Goal: Transaction & Acquisition: Book appointment/travel/reservation

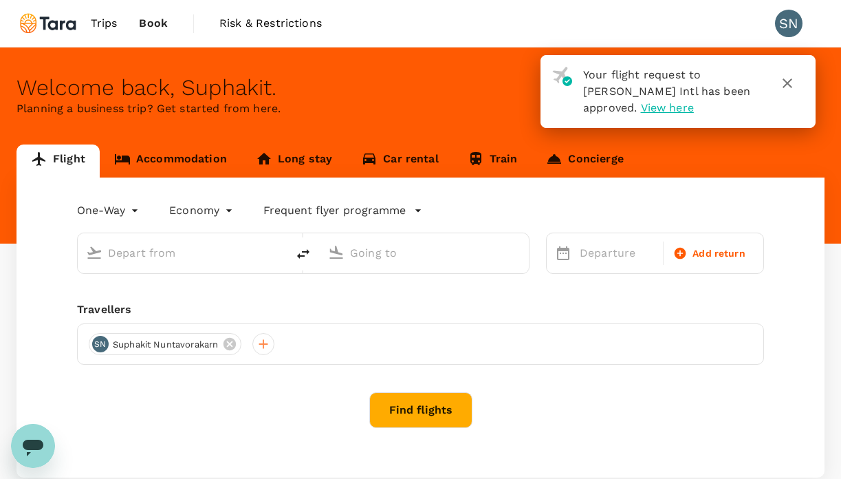
type input "roundtrip"
type input "Don Mueang Intl (DMK)"
type input "Singapore Changi (SIN)"
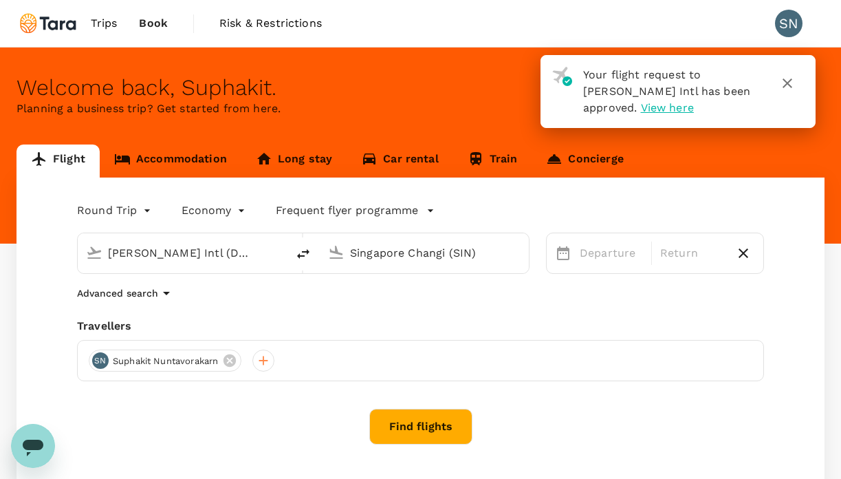
click at [786, 80] on icon "button" at bounding box center [787, 83] width 17 height 17
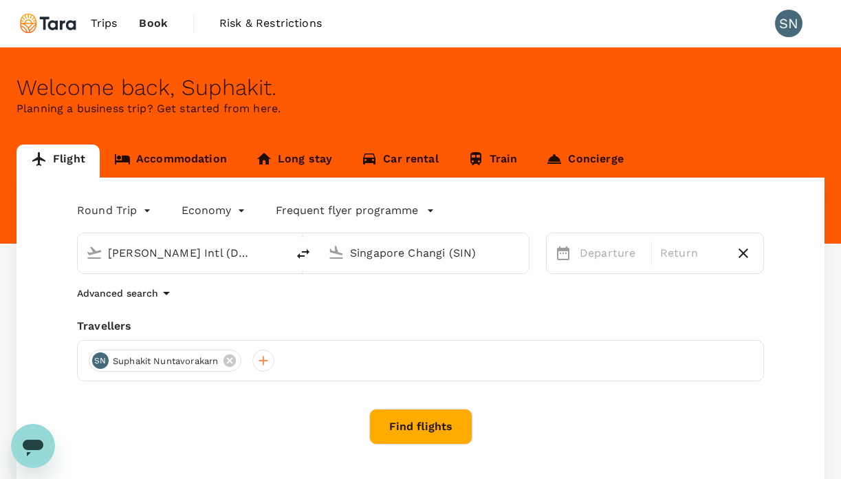
click at [191, 164] on link "Accommodation" at bounding box center [171, 160] width 142 height 33
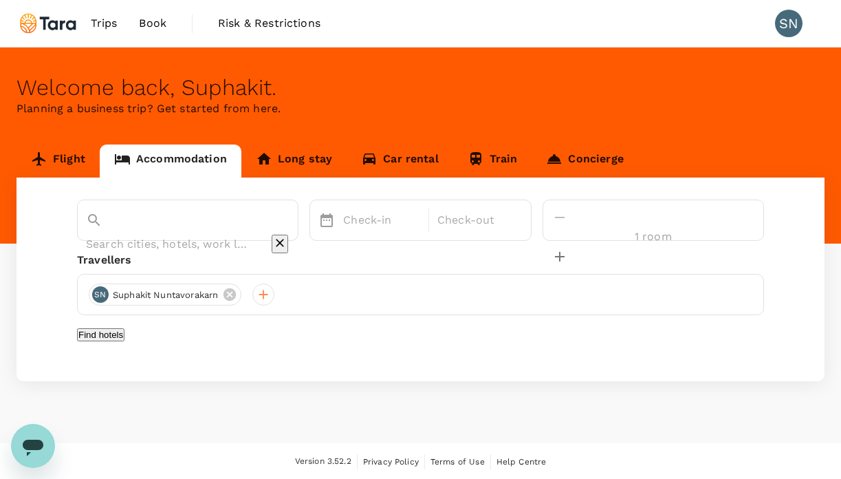
click at [142, 233] on input "text" at bounding box center [168, 243] width 165 height 21
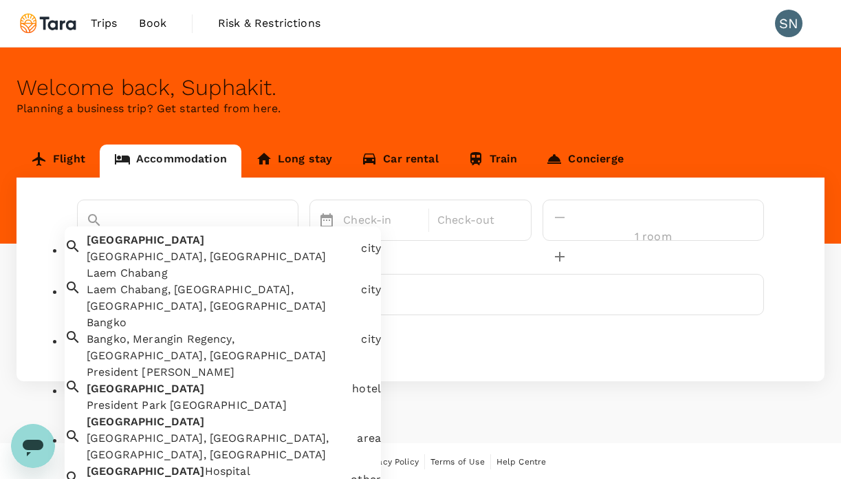
click at [171, 255] on div "Bangkok Bangkok, Thailand" at bounding box center [218, 245] width 274 height 39
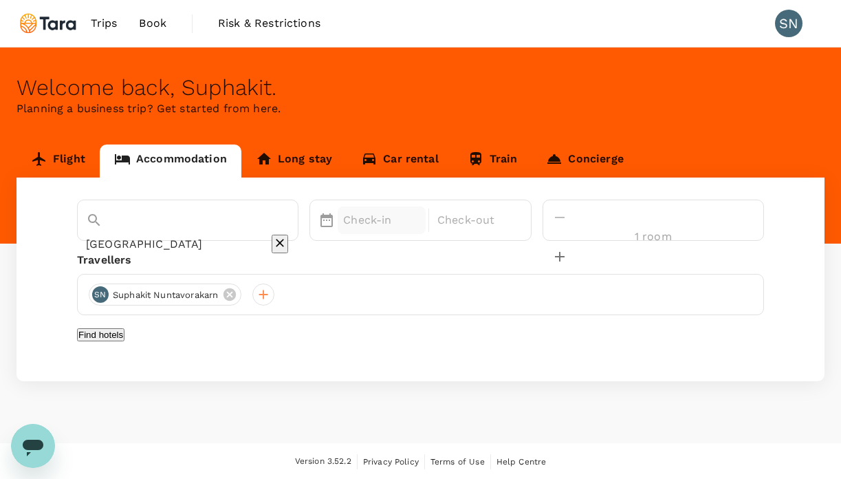
type input "[GEOGRAPHIC_DATA]"
click at [420, 226] on p "Check-in" at bounding box center [381, 220] width 77 height 17
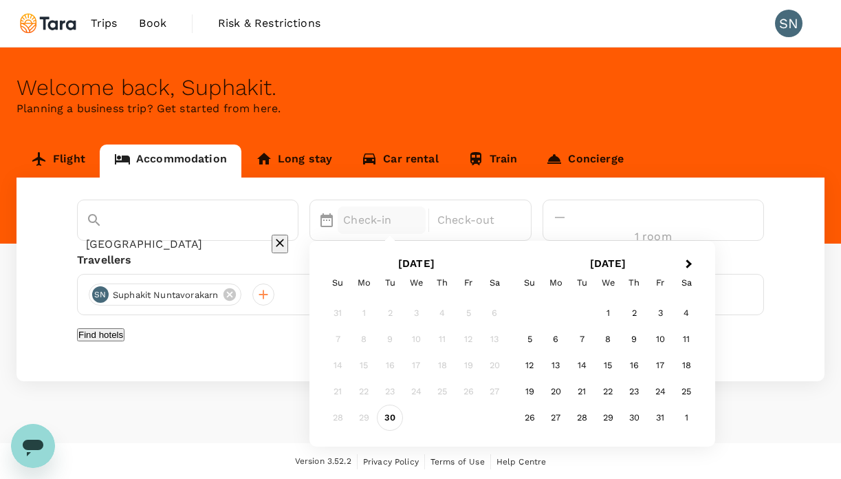
click at [404, 419] on div "30" at bounding box center [391, 418] width 26 height 26
click at [622, 315] on div "1" at bounding box center [609, 314] width 26 height 26
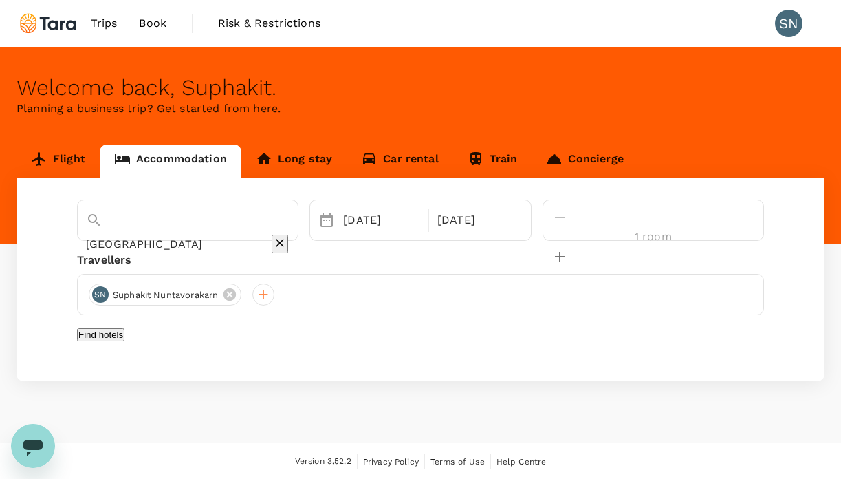
click at [125, 341] on button "Find hotels" at bounding box center [100, 334] width 47 height 13
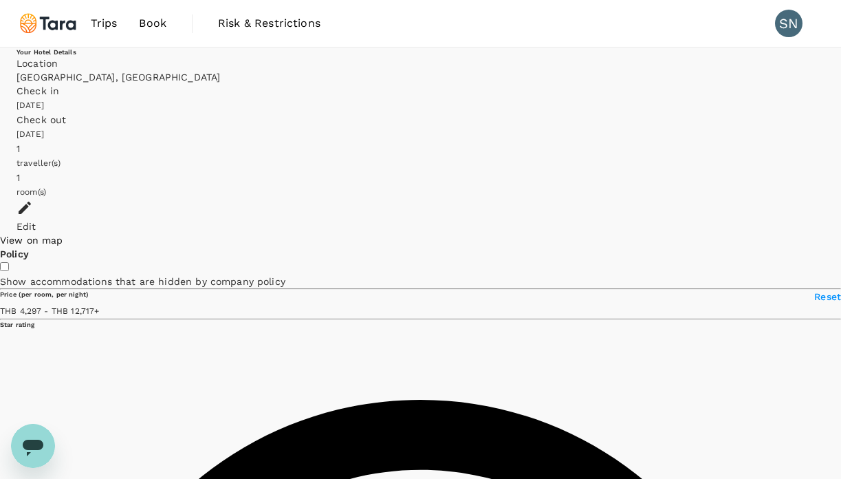
type input "499.78"
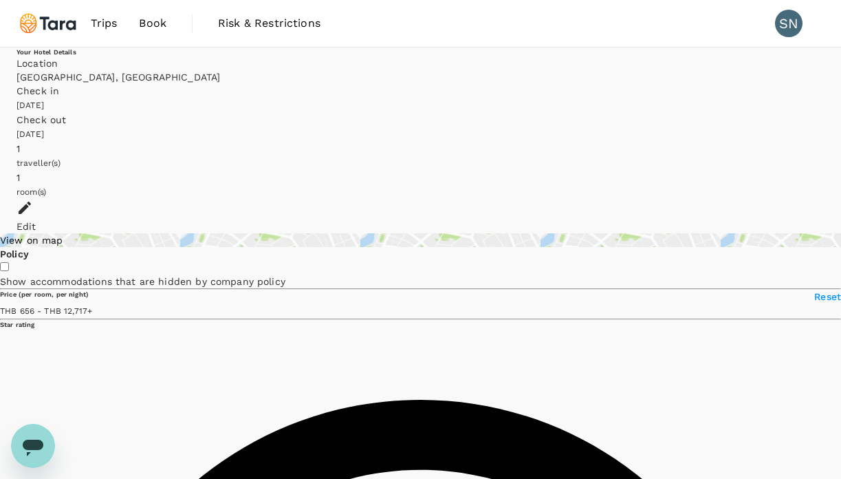
type input "25.78"
click at [94, 233] on div "View on map" at bounding box center [420, 240] width 841 height 14
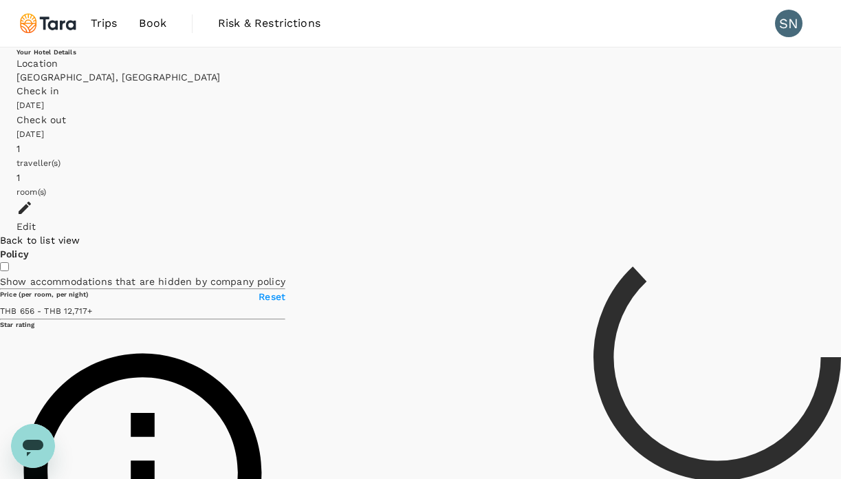
type input "499.02"
type input "18.02"
type input "499.21"
type input "10.21"
drag, startPoint x: 186, startPoint y: 321, endPoint x: 52, endPoint y: 329, distance: 135.1
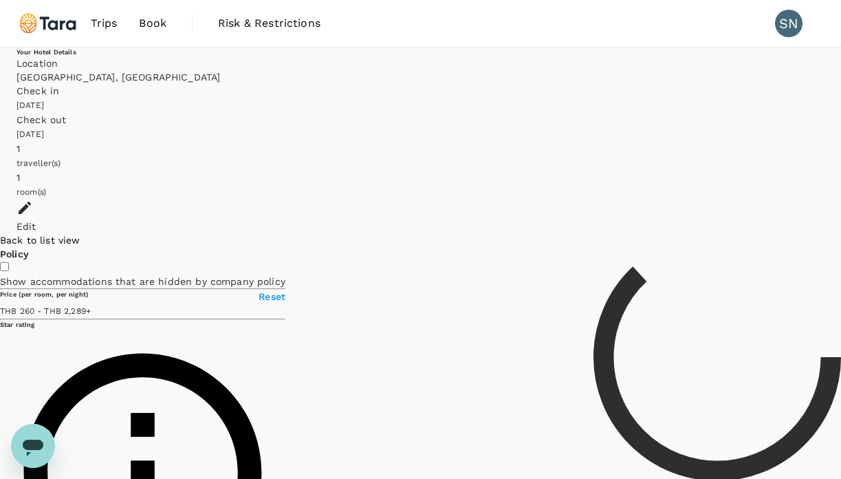
click at [91, 316] on span at bounding box center [91, 310] width 0 height 11
type input "90.21"
type input "16.21"
type input "90.21"
type input "16.21"
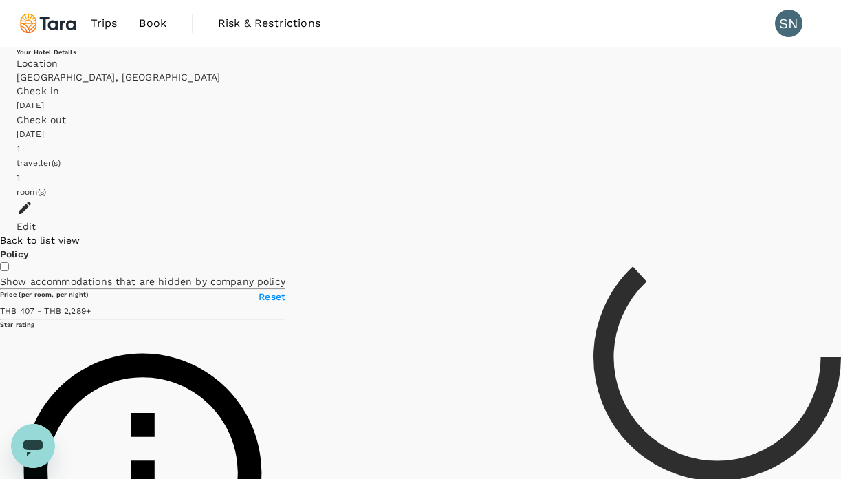
type input "90.21"
type input "16.21"
type input "90.21"
type input "18.21"
type input "90.21"
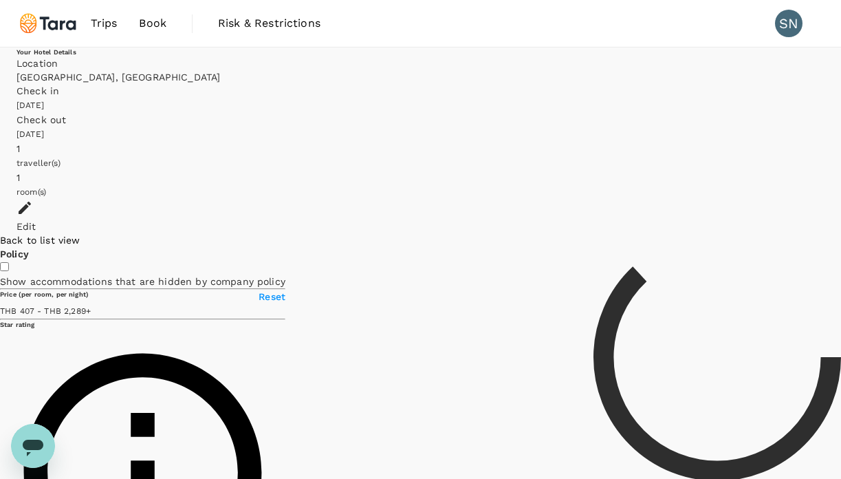
type input "21.21"
type input "90.21"
type input "21.21"
type input "90.21"
type input "23.21"
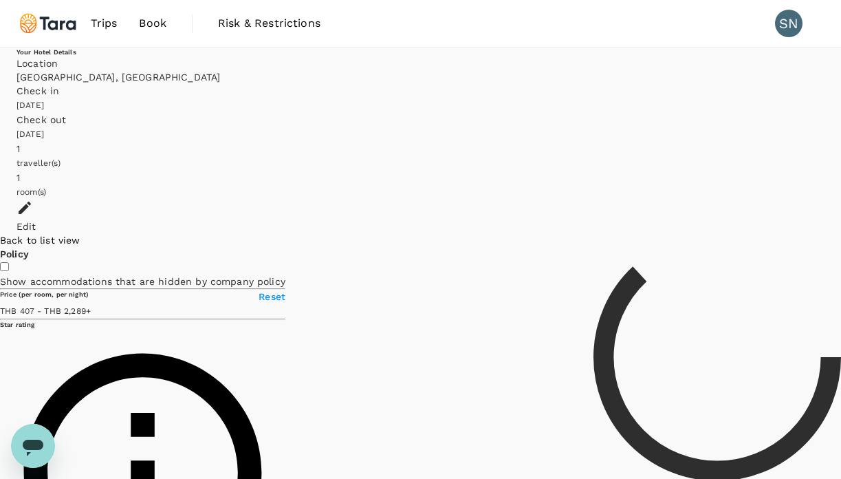
type input "90.21"
type input "23.21"
type input "90.21"
type input "23.21"
type input "90.21"
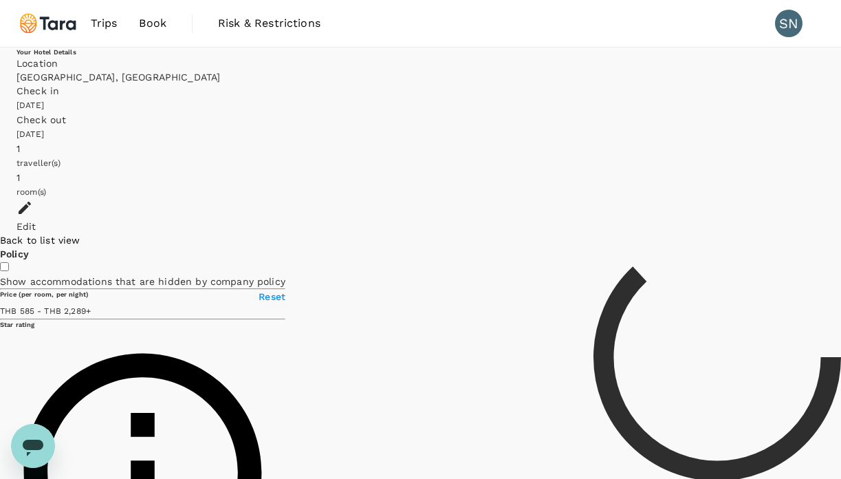
type input "25.21"
type input "90.21"
type input "25.21"
type input "90.21"
type input "25.21"
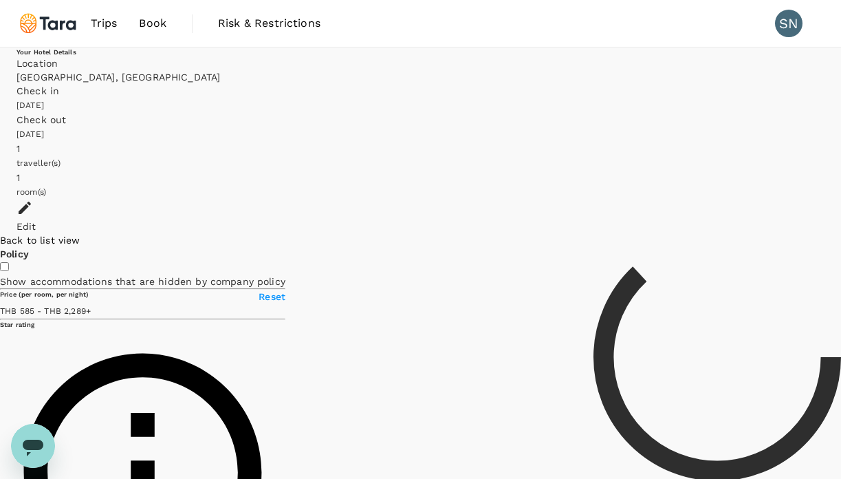
type input "90.21"
type input "27.21"
type input "90.21"
type input "27.21"
type input "90.21"
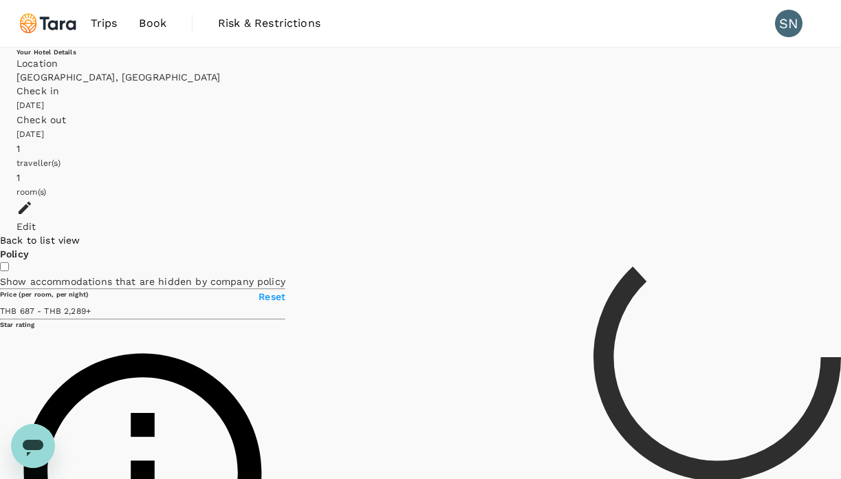
type input "29.21"
type input "90.21"
type input "29.21"
type input "90.21"
type input "31.21"
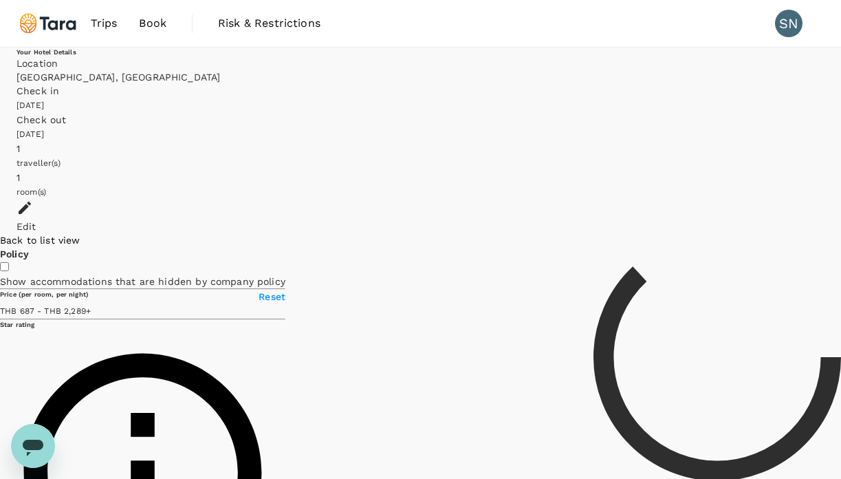
type input "90.21"
type input "33.21"
type input "90.21"
type input "33.21"
type input "90.21"
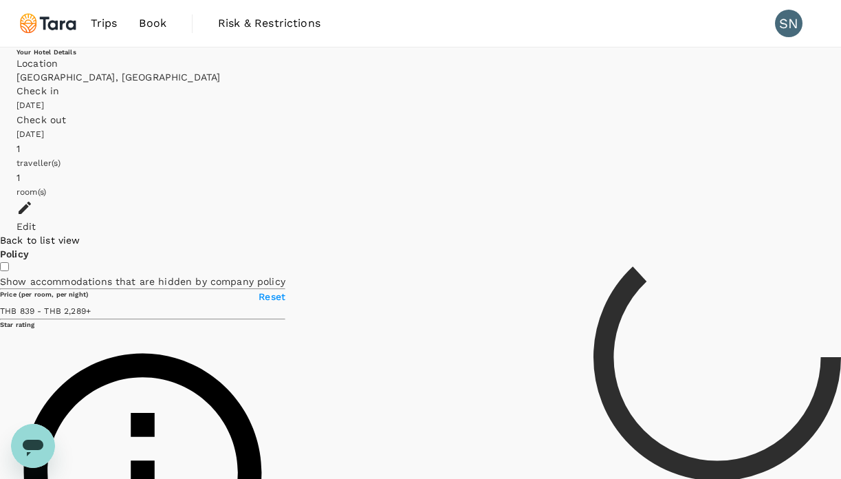
type input "35.21"
type input "90.21"
type input "35.21"
type input "90.21"
type input "37.21"
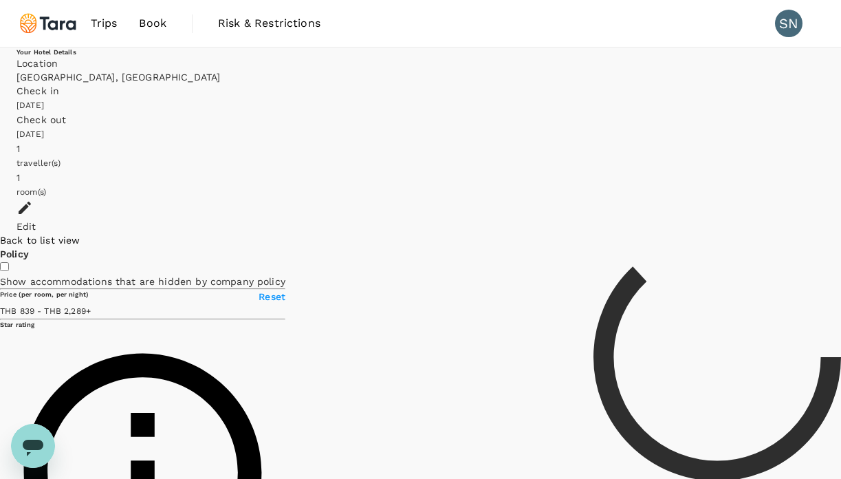
type input "90.21"
type input "37.21"
type input "90.21"
drag, startPoint x: 28, startPoint y: 321, endPoint x: 34, endPoint y: 321, distance: 6.9
click at [89, 316] on span at bounding box center [89, 310] width 0 height 11
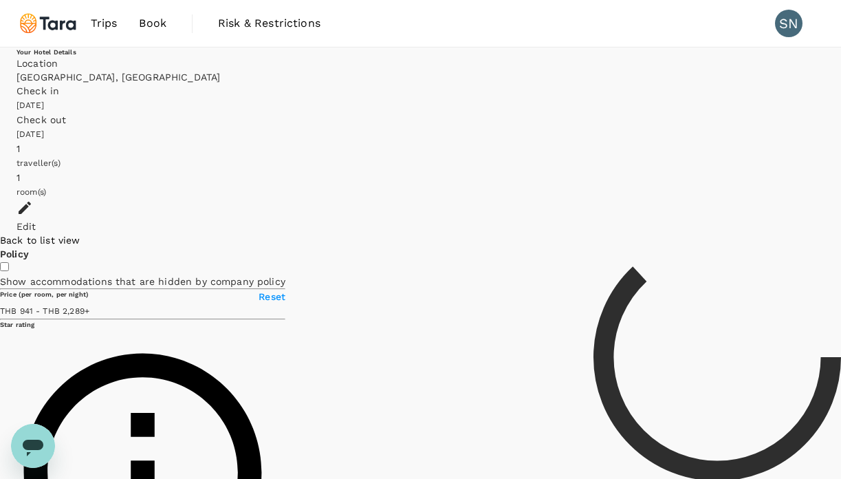
type input "37.21"
type input "90.21"
type input "37.21"
type input "90.21"
type input "37.21"
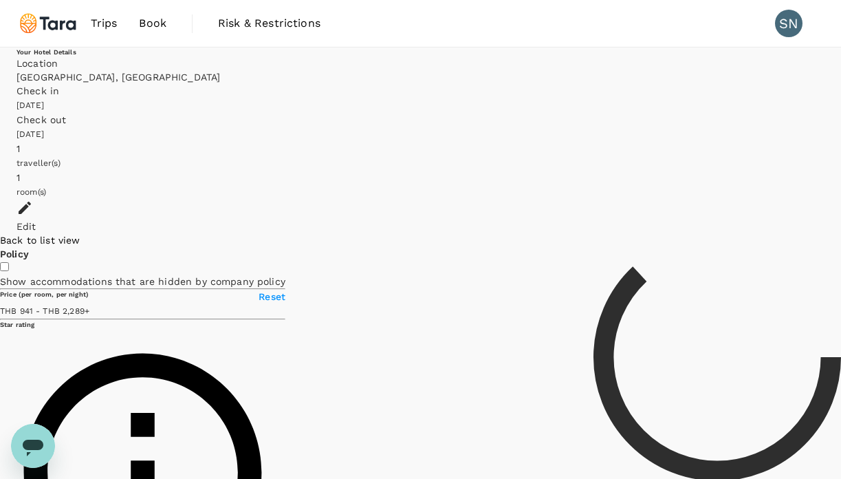
type input "90.21"
type input "37.21"
type input "90.21"
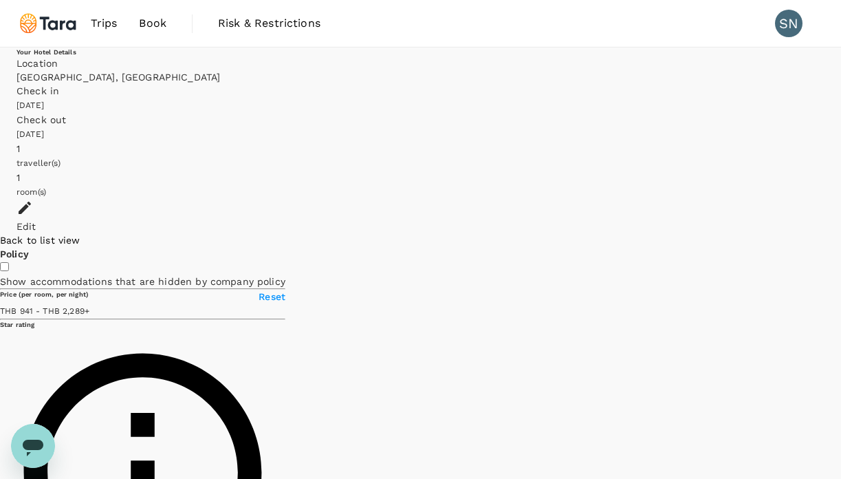
type input "37.21"
type input "90.21"
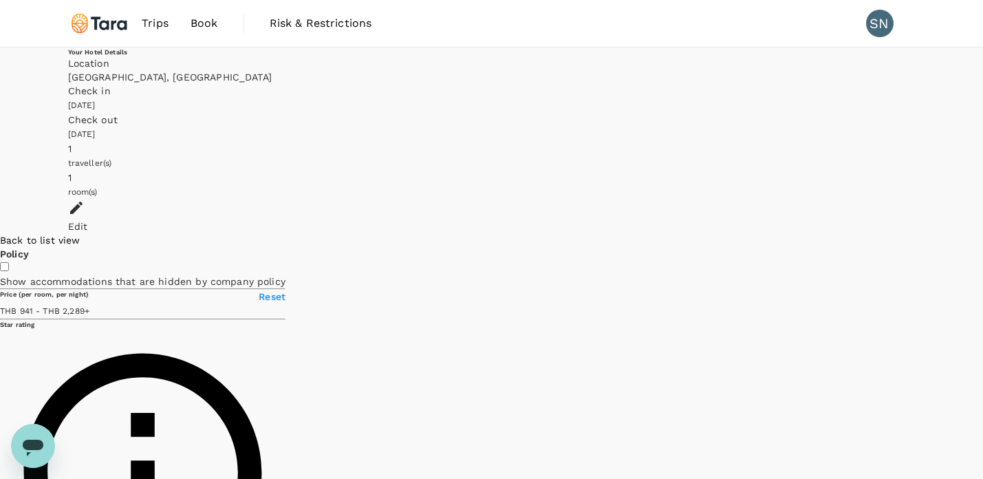
type input "37.21"
type input "90.21"
type input "37.21"
type input "90.21"
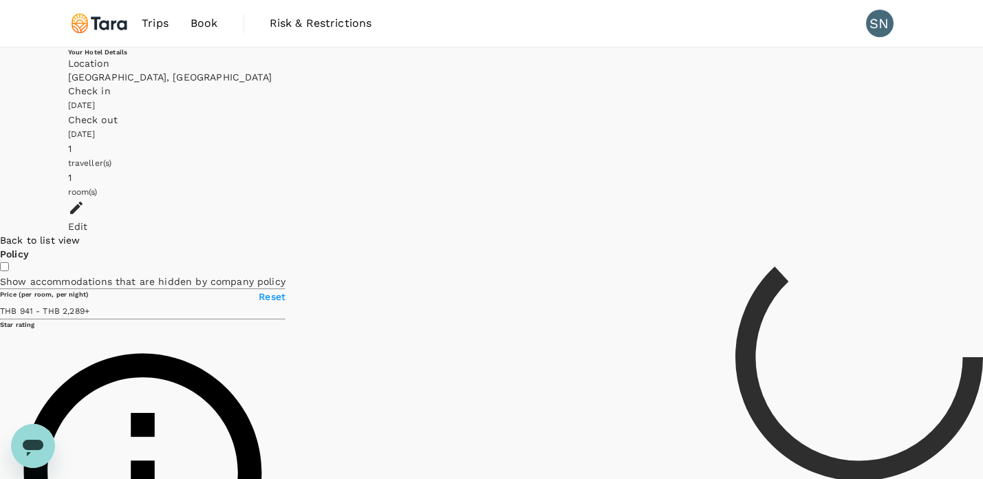
type input "37.21"
type input "90.21"
drag, startPoint x: 794, startPoint y: 369, endPoint x: 720, endPoint y: 369, distance: 73.6
type input "37.21"
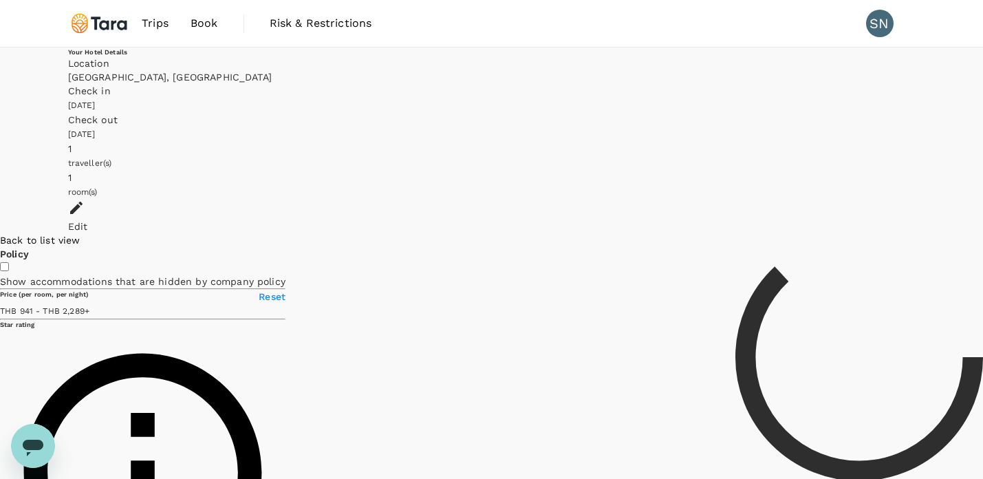
type input "90.21"
type input "37.21"
type input "90.21"
type input "37.21"
type input "90.21"
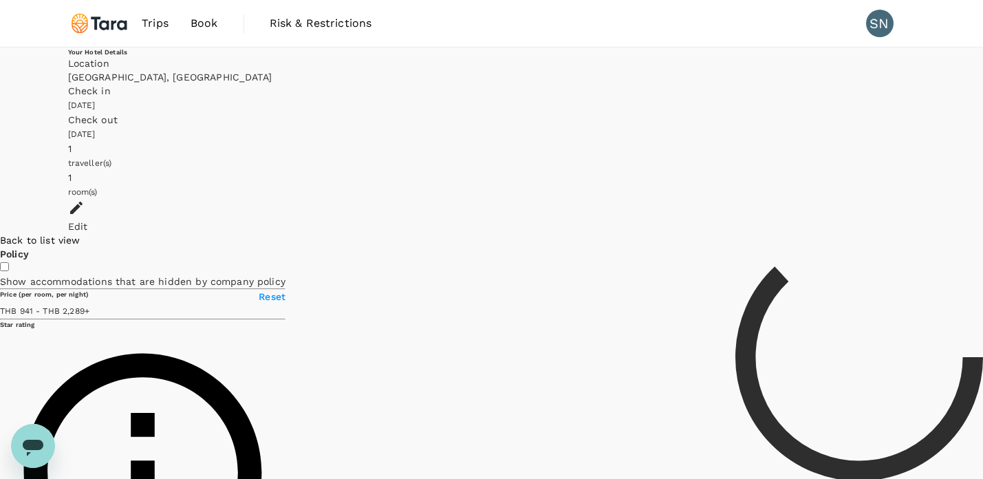
type input "37.21"
type input "90.21"
type input "37.21"
type input "90.21"
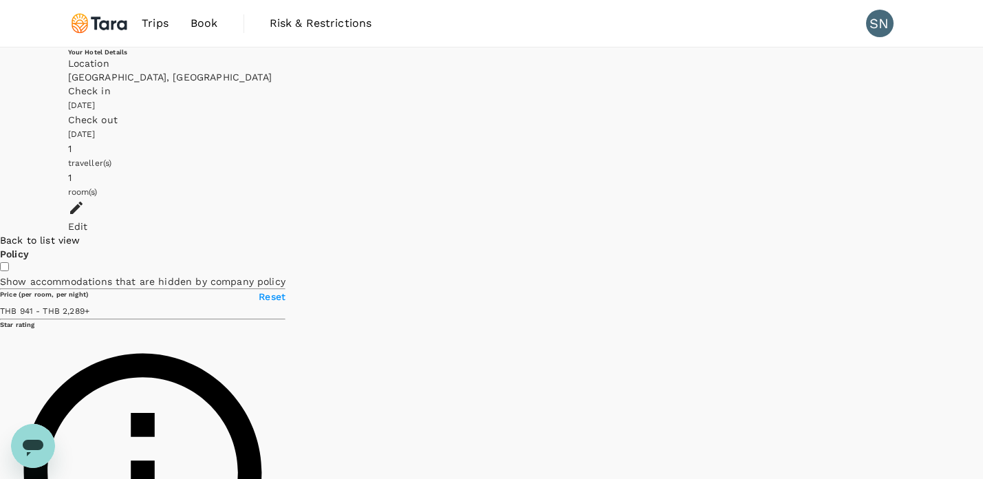
type input "37.21"
type input "90.21"
type input "37.21"
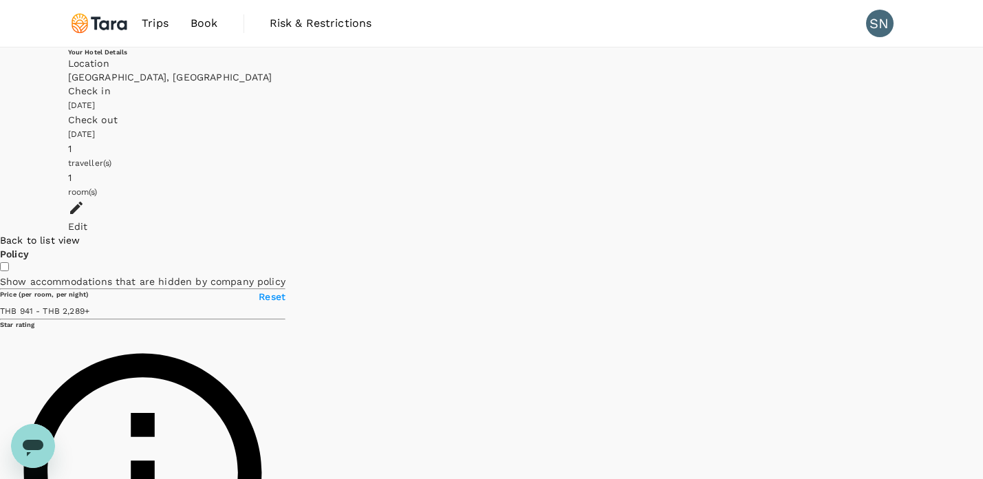
type input "90.21"
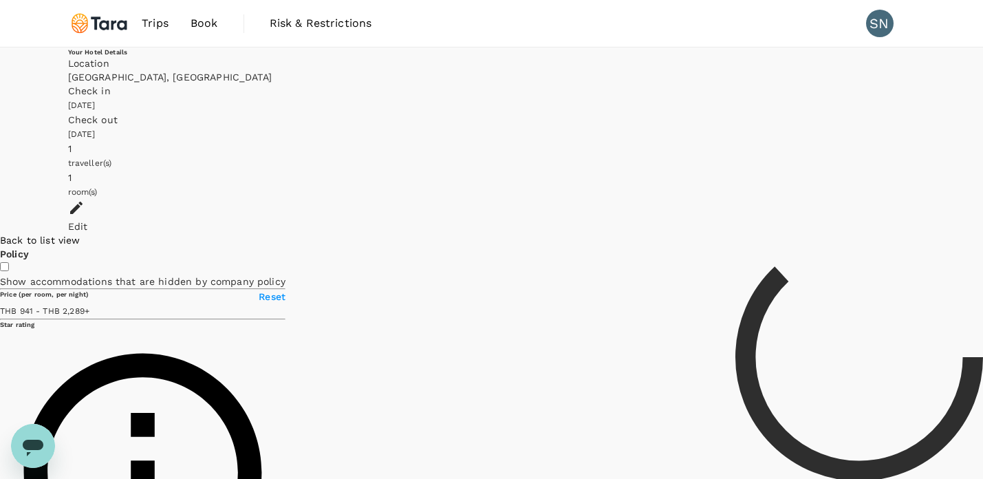
type input "37.21"
type input "90.21"
type input "37.21"
type input "90.21"
type input "37.21"
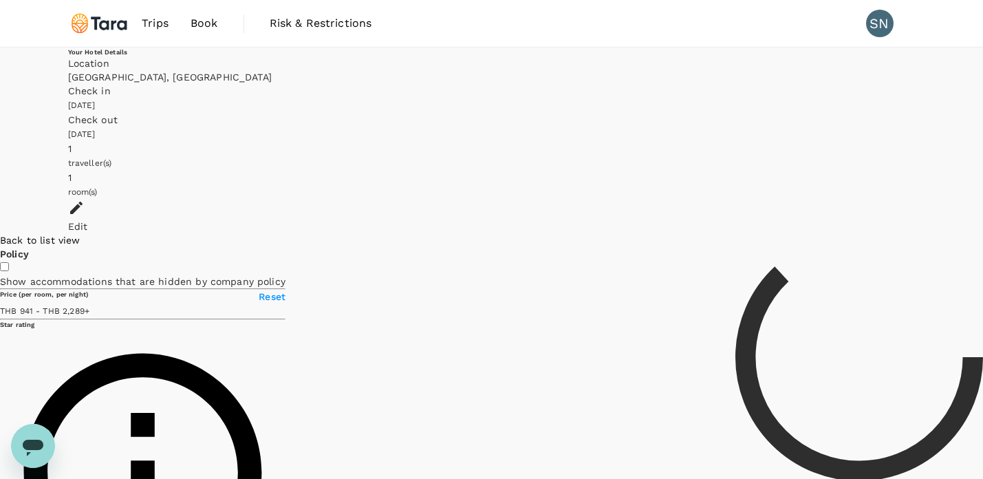
type input "90.21"
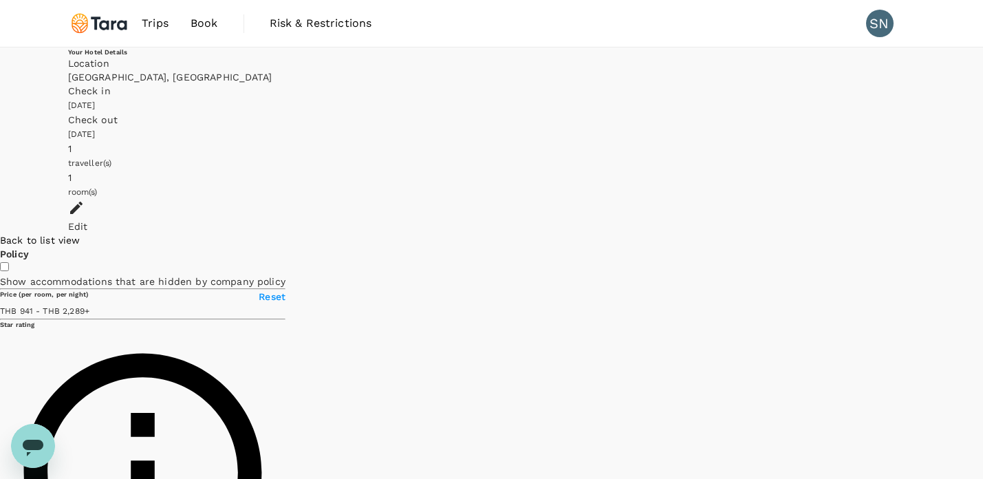
drag, startPoint x: 704, startPoint y: 356, endPoint x: 614, endPoint y: 374, distance: 92.0
type input "37.21"
type input "90.21"
type input "37.21"
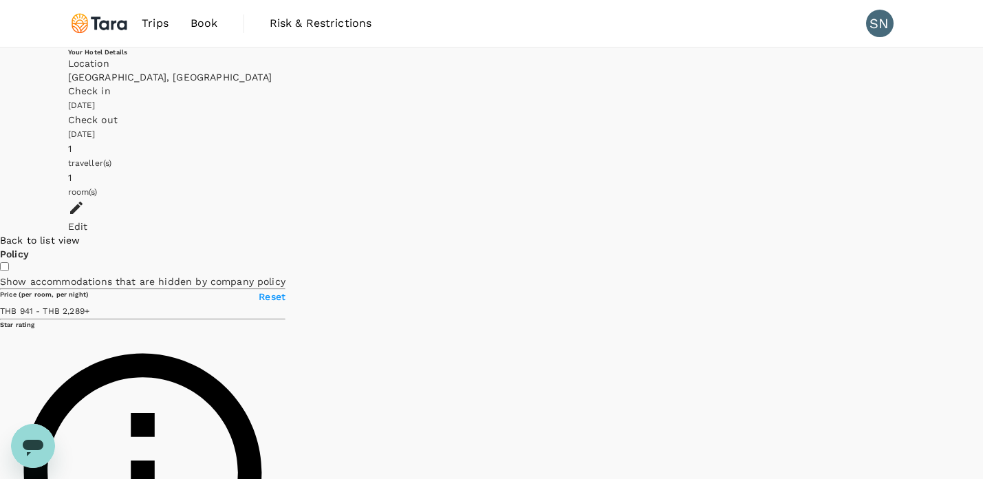
type input "90.21"
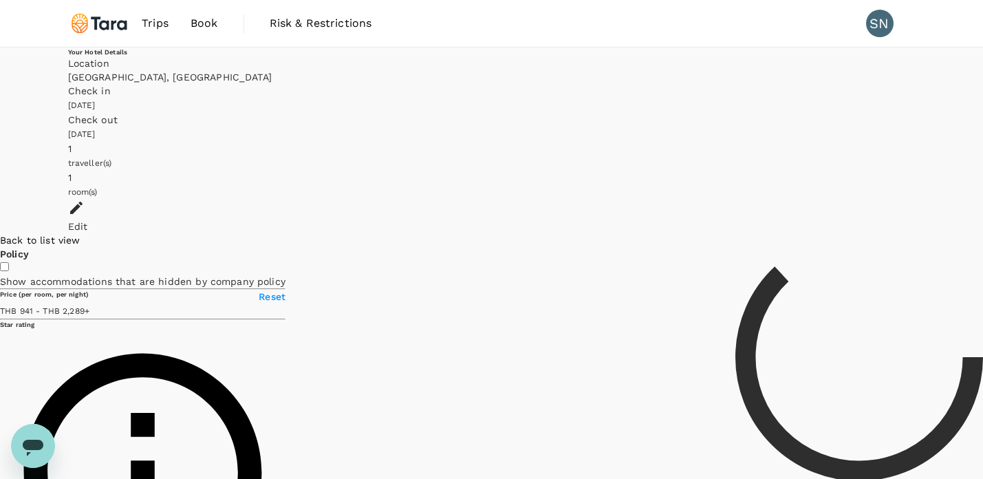
type input "37.21"
type input "90.21"
type input "37.21"
type input "90.21"
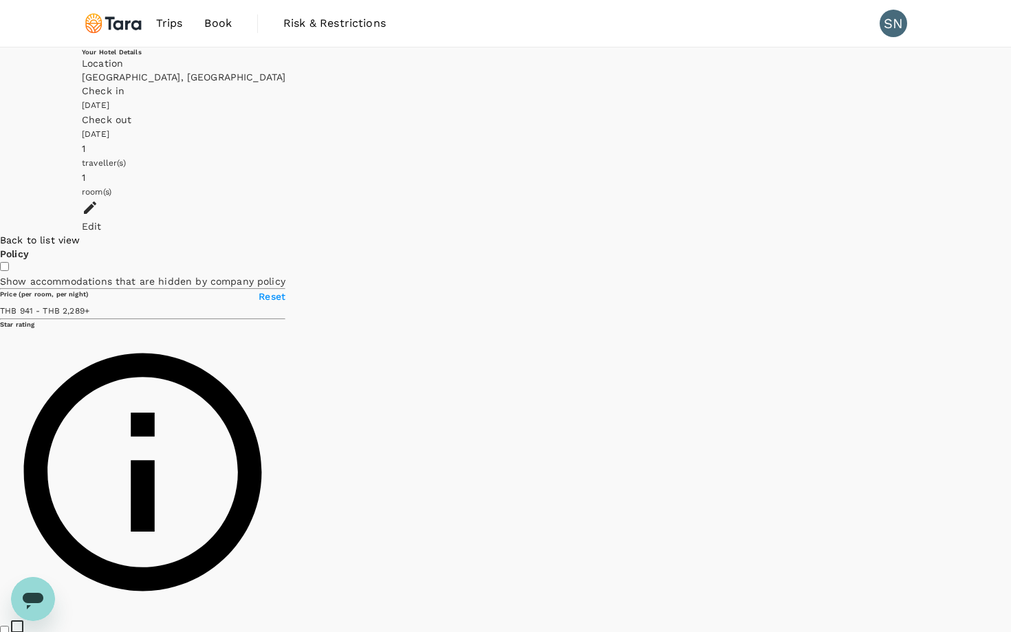
type input "37.21"
type input "90.21"
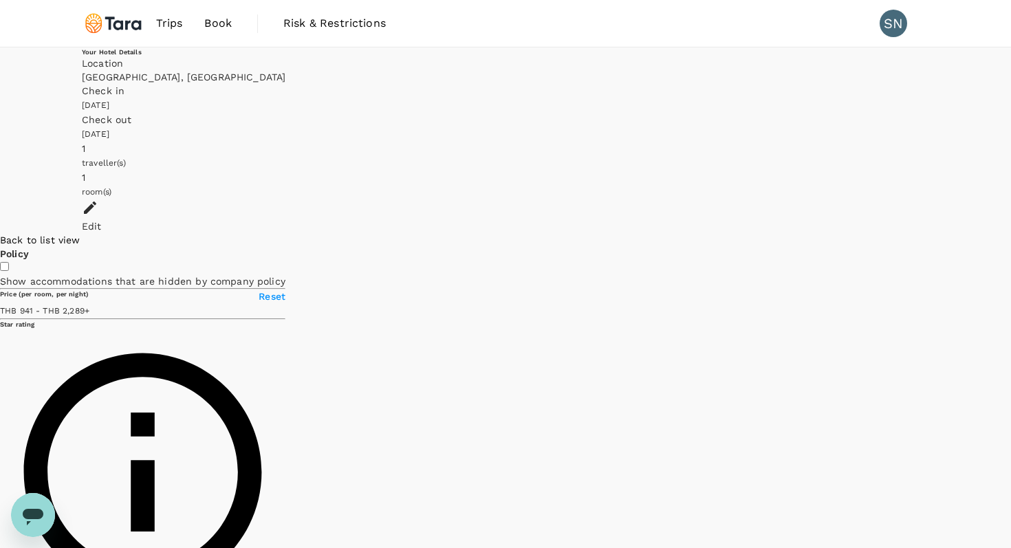
type input "37.21"
type input "90.21"
type input "37.21"
type input "90.21"
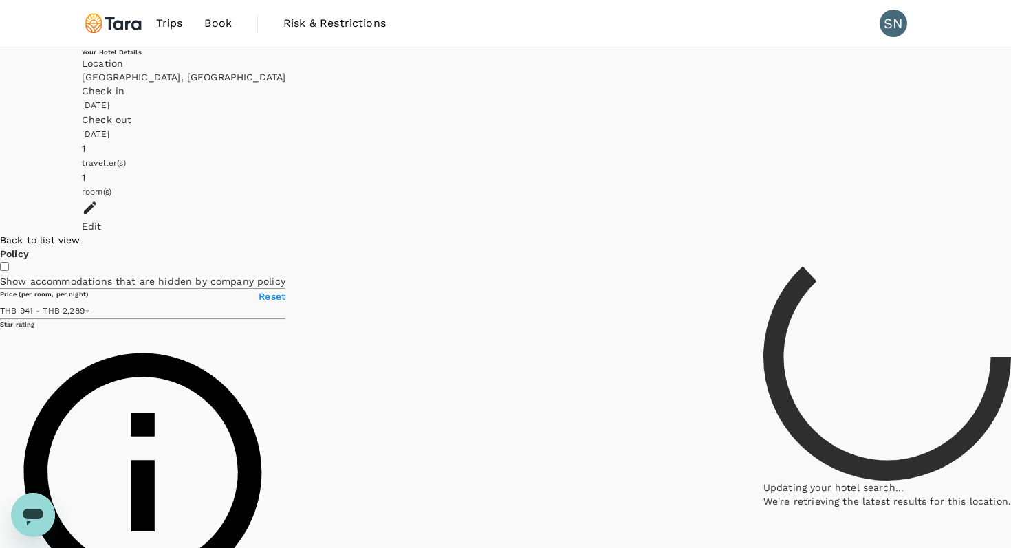
type input "37.21"
type input "90.21"
type input "37.21"
type input "90.21"
type input "37.21"
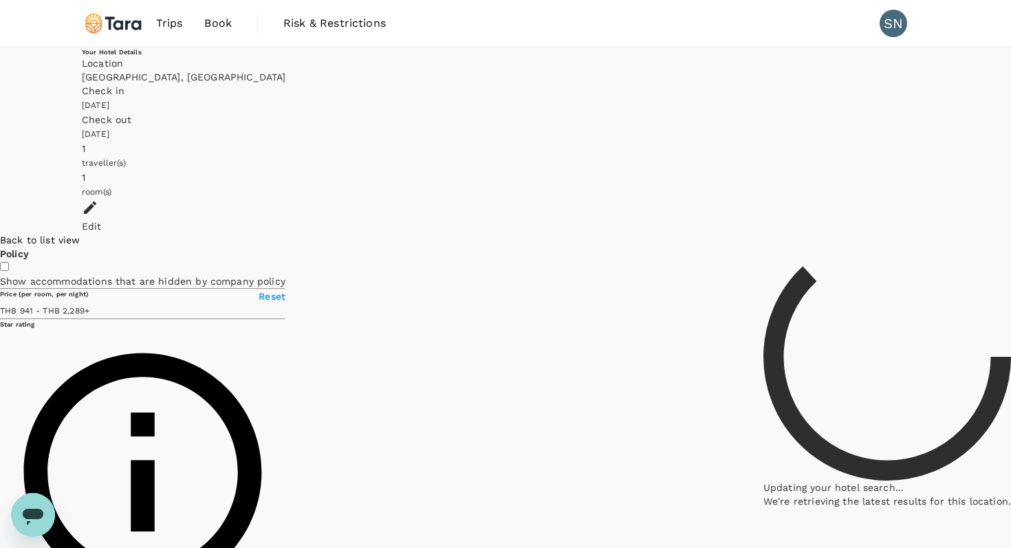
type input "90.21"
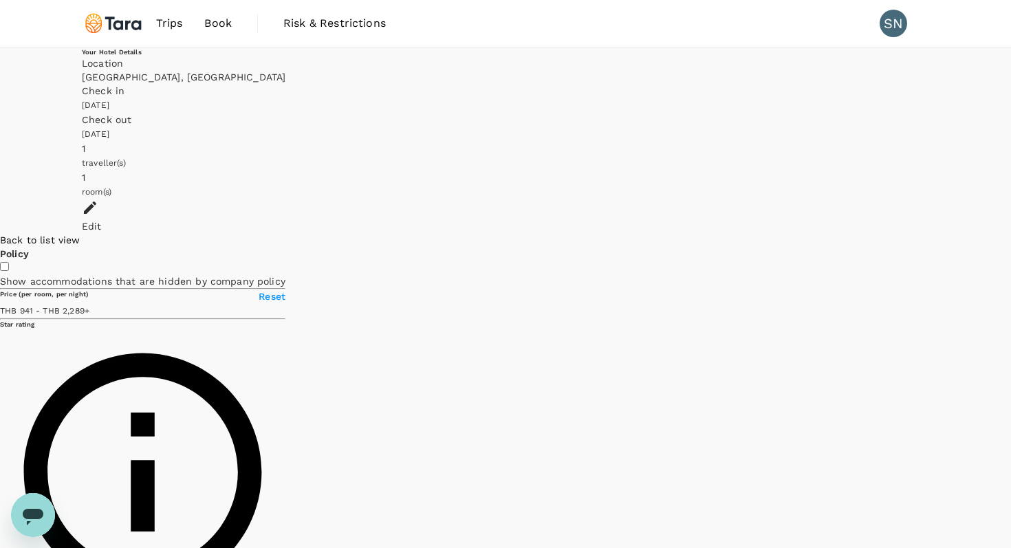
type input "37.21"
type input "90.21"
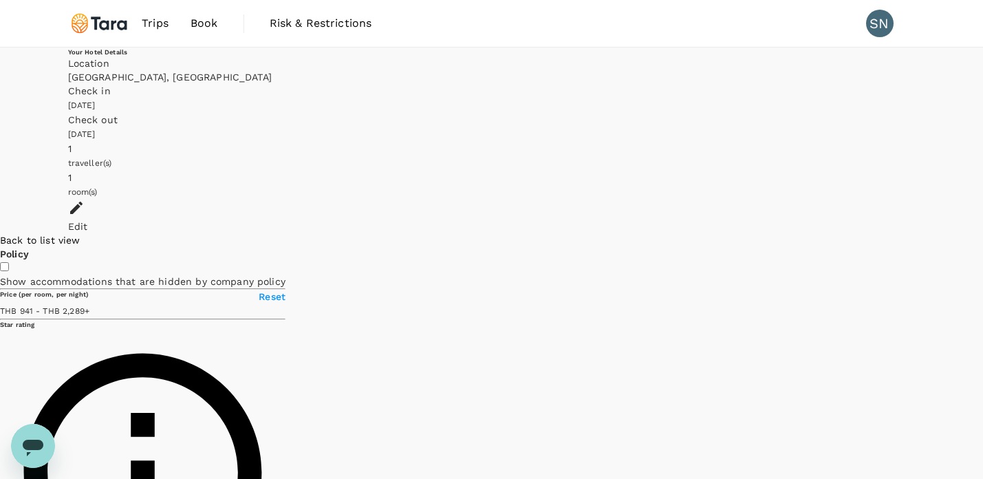
type input "37.21"
type input "90.21"
type input "37.21"
type input "90.21"
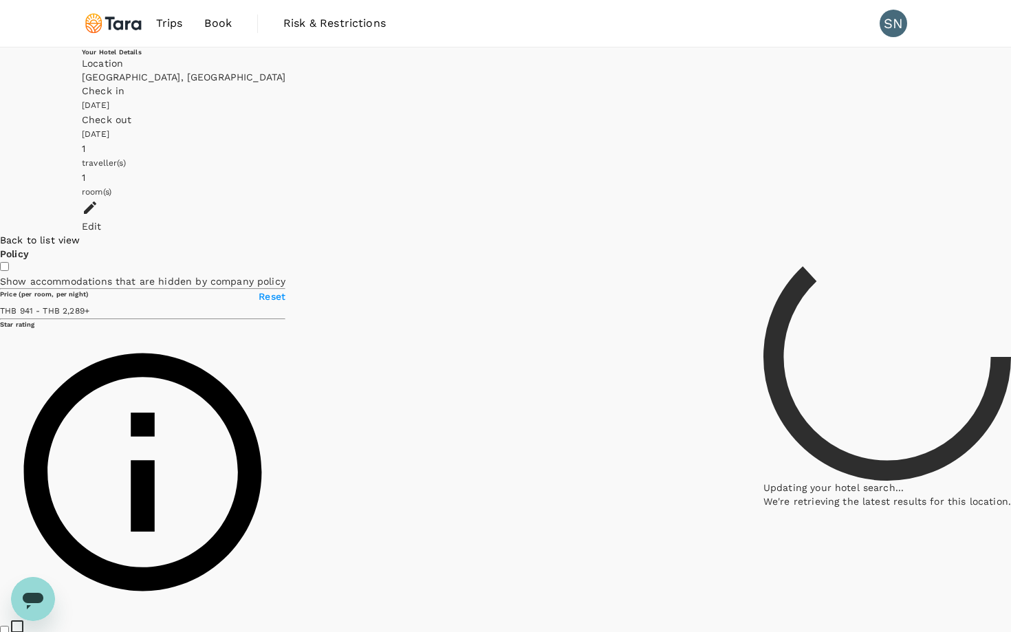
type input "37.21"
type input "90.21"
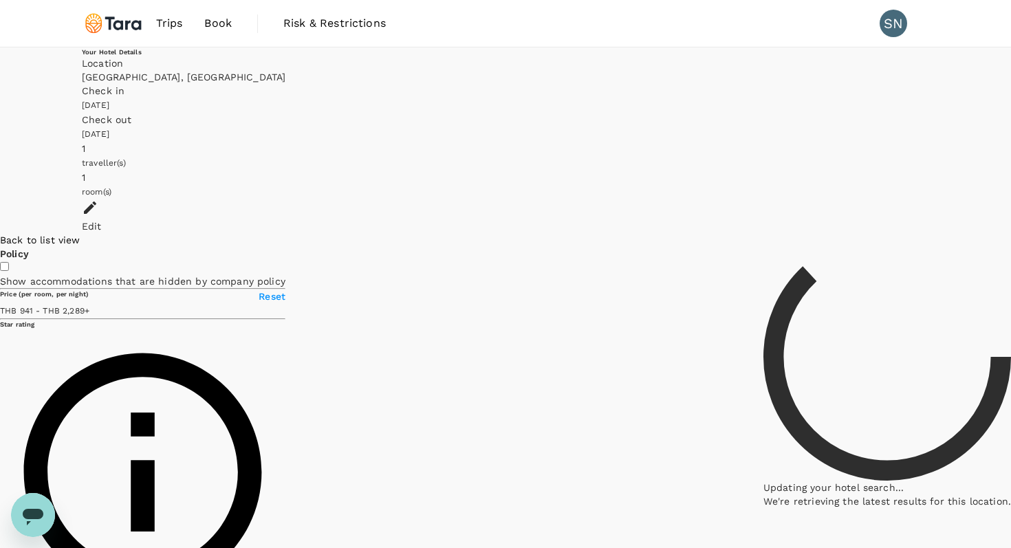
type input "37.21"
type input "90.21"
type input "37.21"
type input "90.21"
type input "37.21"
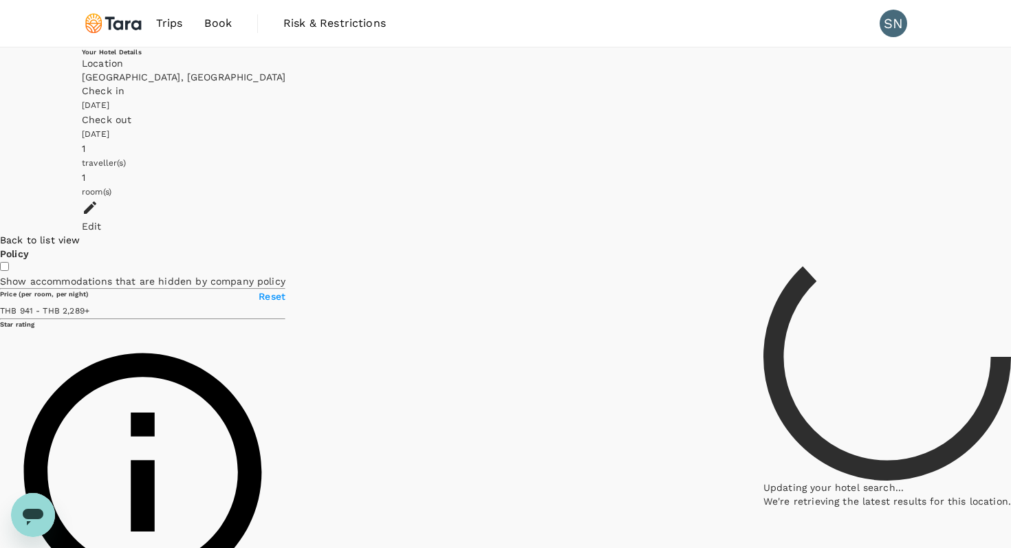
type input "90.21"
type input "37.21"
type input "90.21"
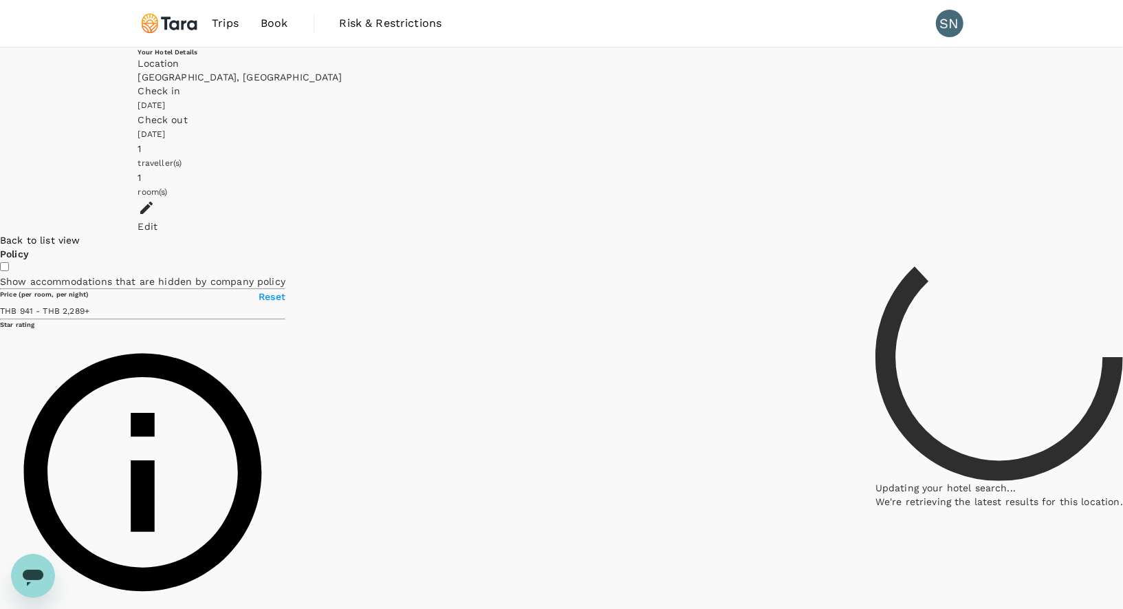
type input "37.21"
type input "90.21"
type input "37.21"
type input "90.21"
type input "37.21"
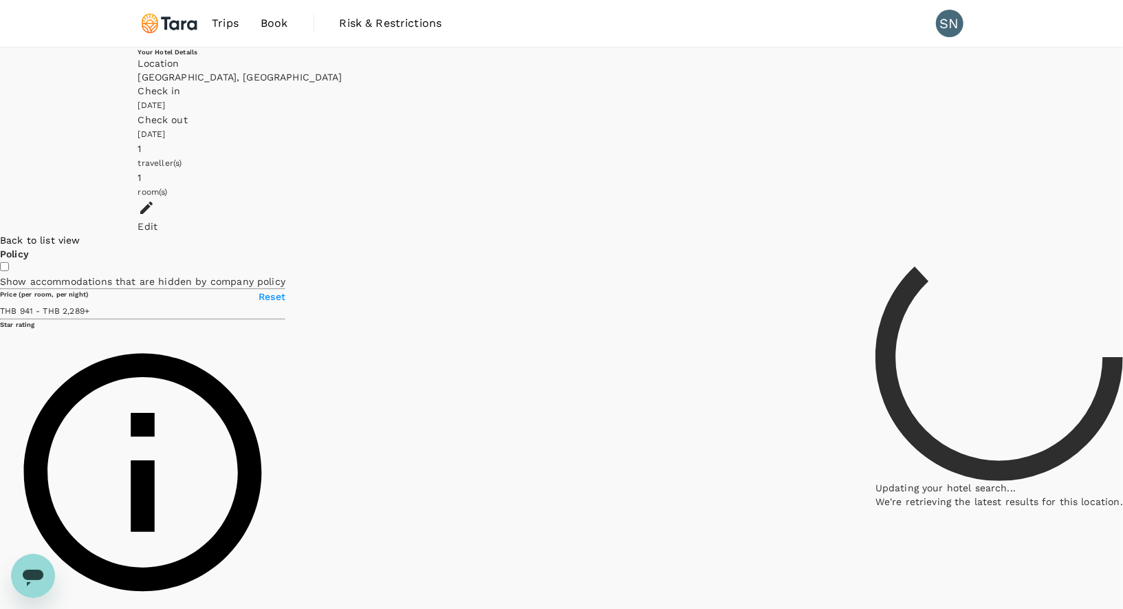
type input "90.21"
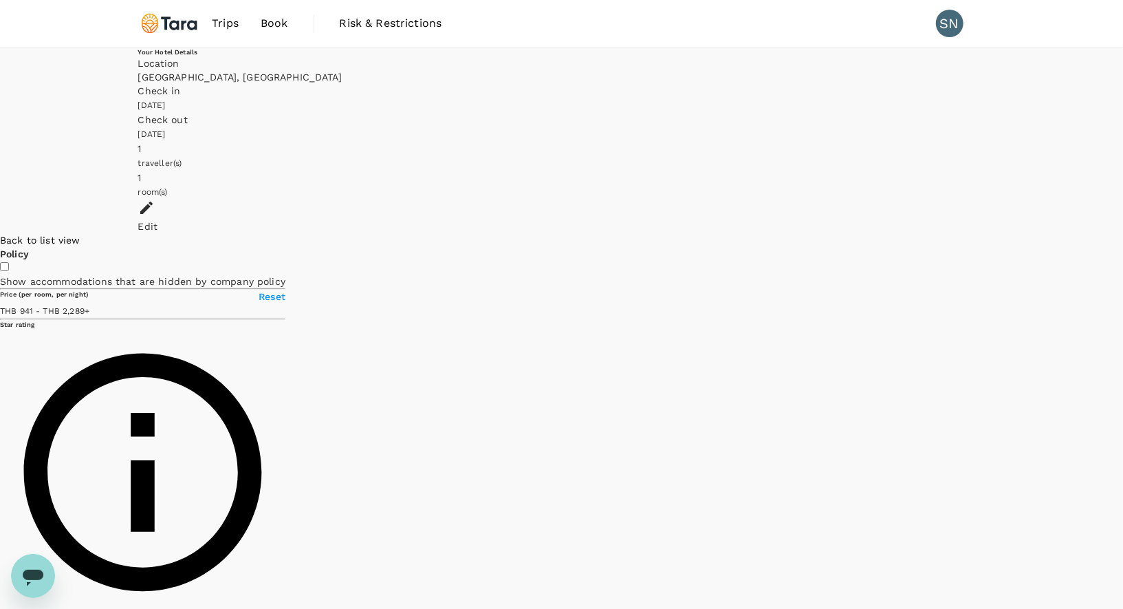
type input "37.21"
type input "90.21"
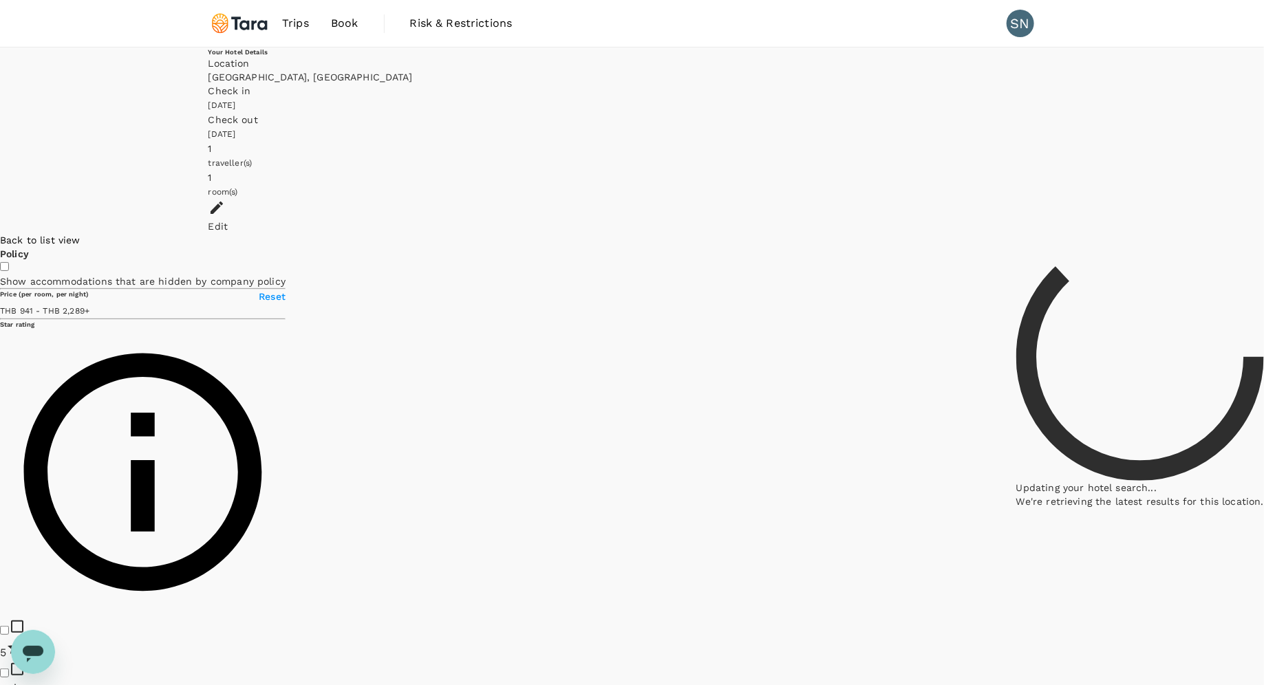
type input "37.21"
type input "90.21"
type input "37.21"
type input "90.21"
type input "37.21"
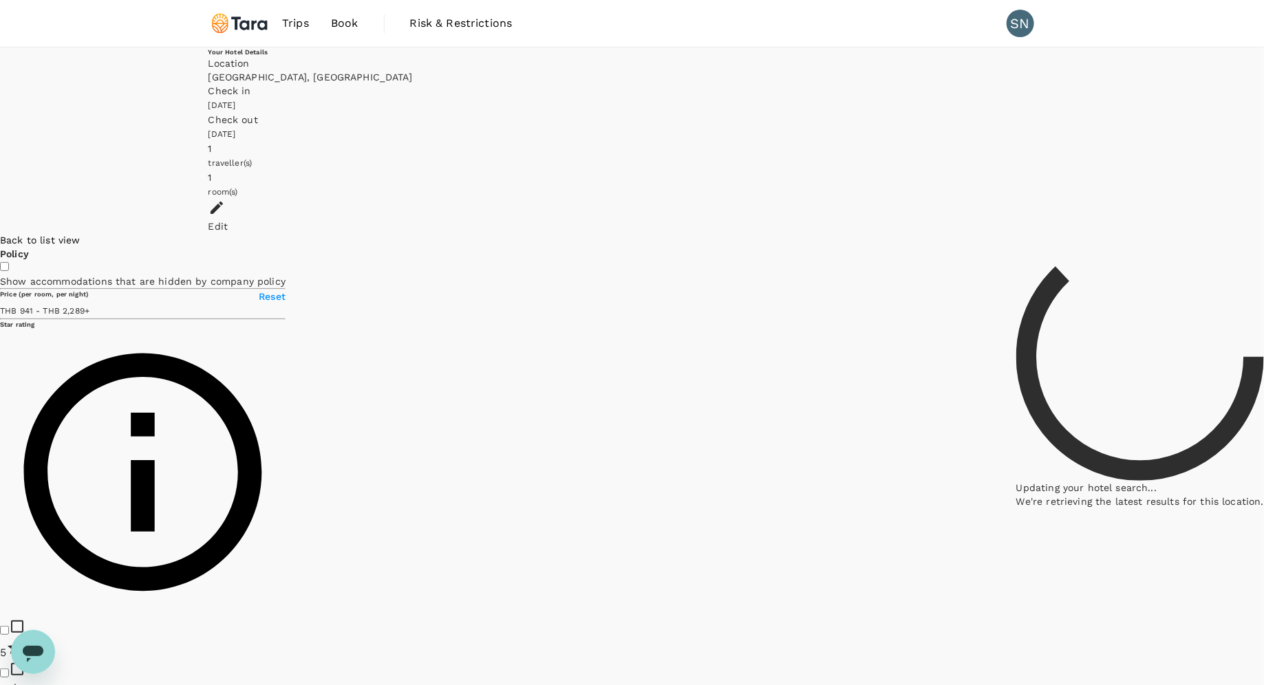
type input "90.21"
type input "37.21"
type input "90.21"
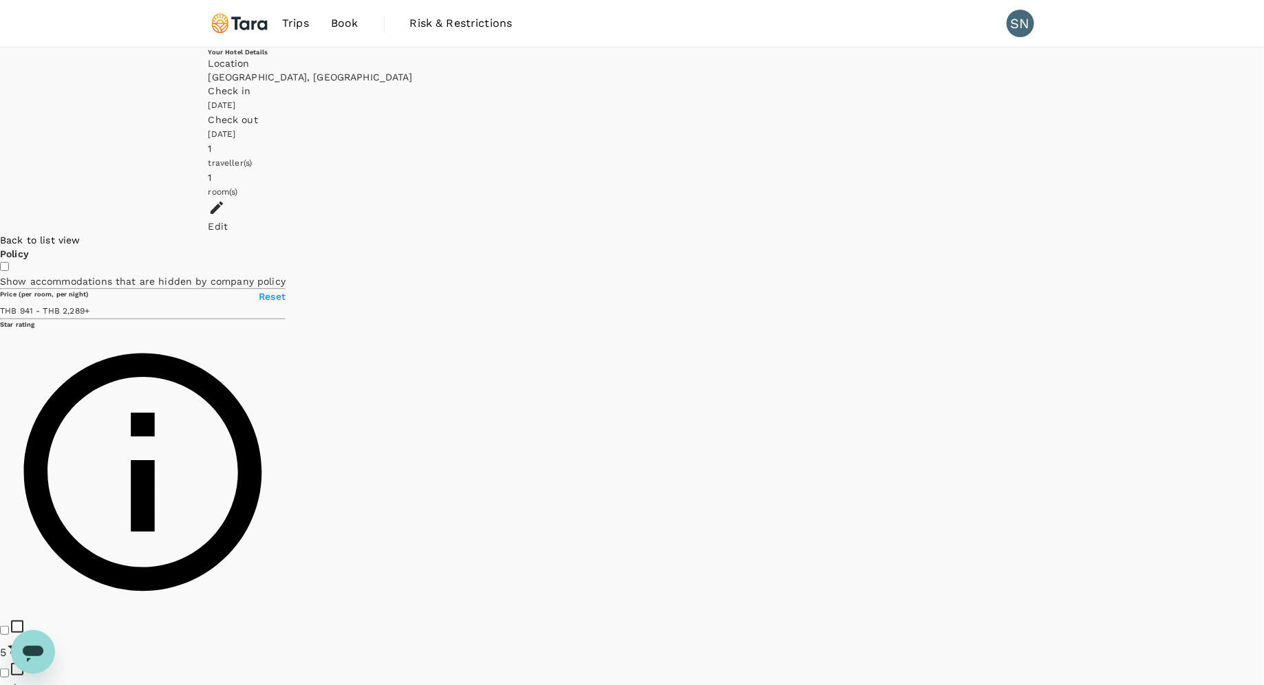
drag, startPoint x: 935, startPoint y: 267, endPoint x: 828, endPoint y: 277, distance: 107.1
click at [841, 233] on div at bounding box center [1264, 233] width 0 height 0
type input "37.21"
type input "90.21"
type input "37.21"
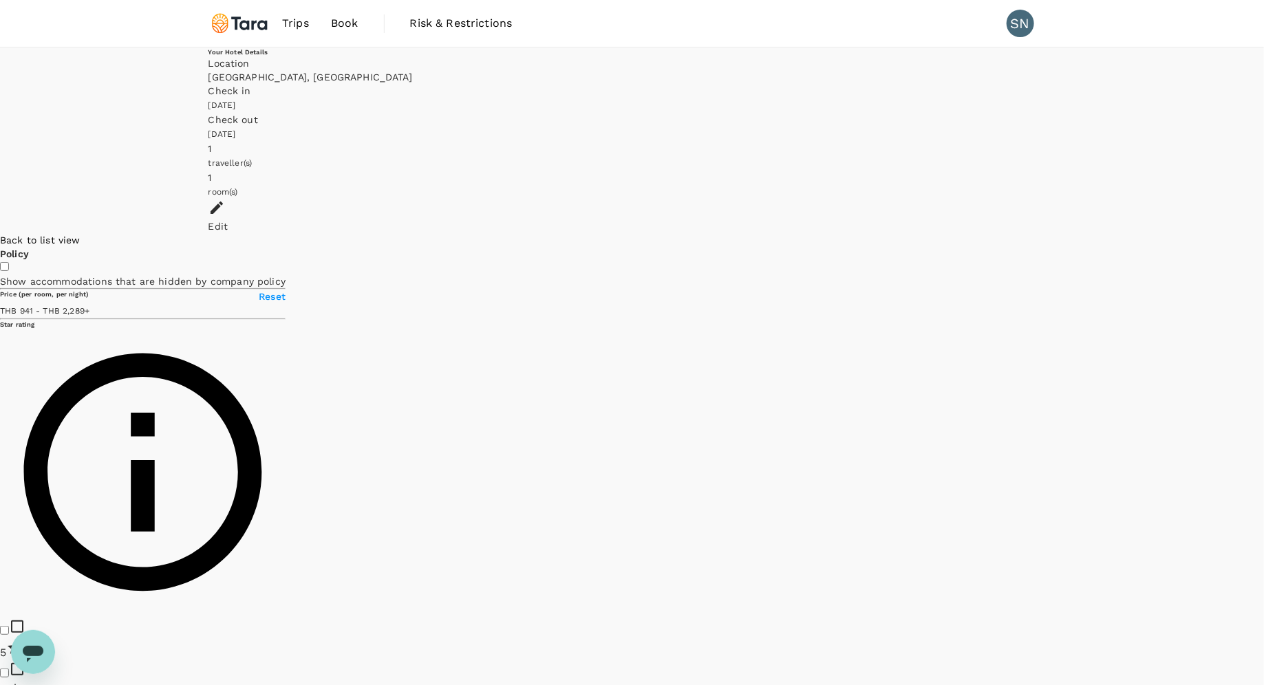
type input "90.21"
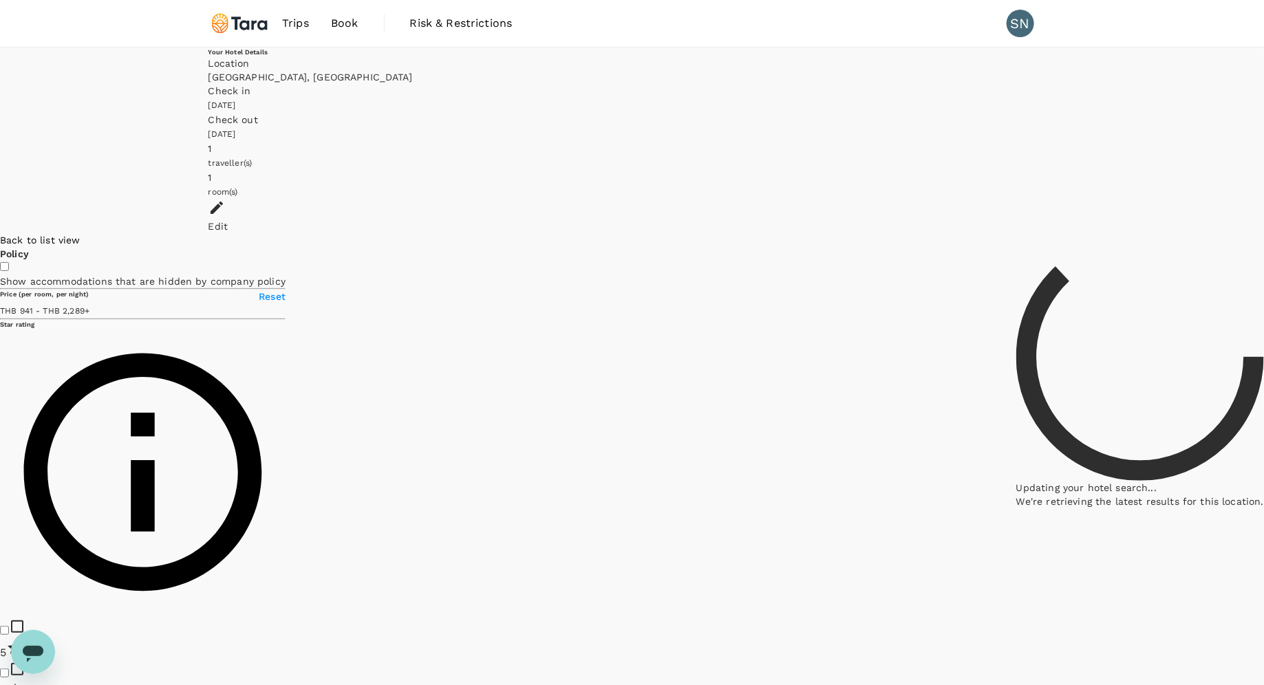
type input "37.21"
type input "90.21"
type input "37.21"
type input "90.21"
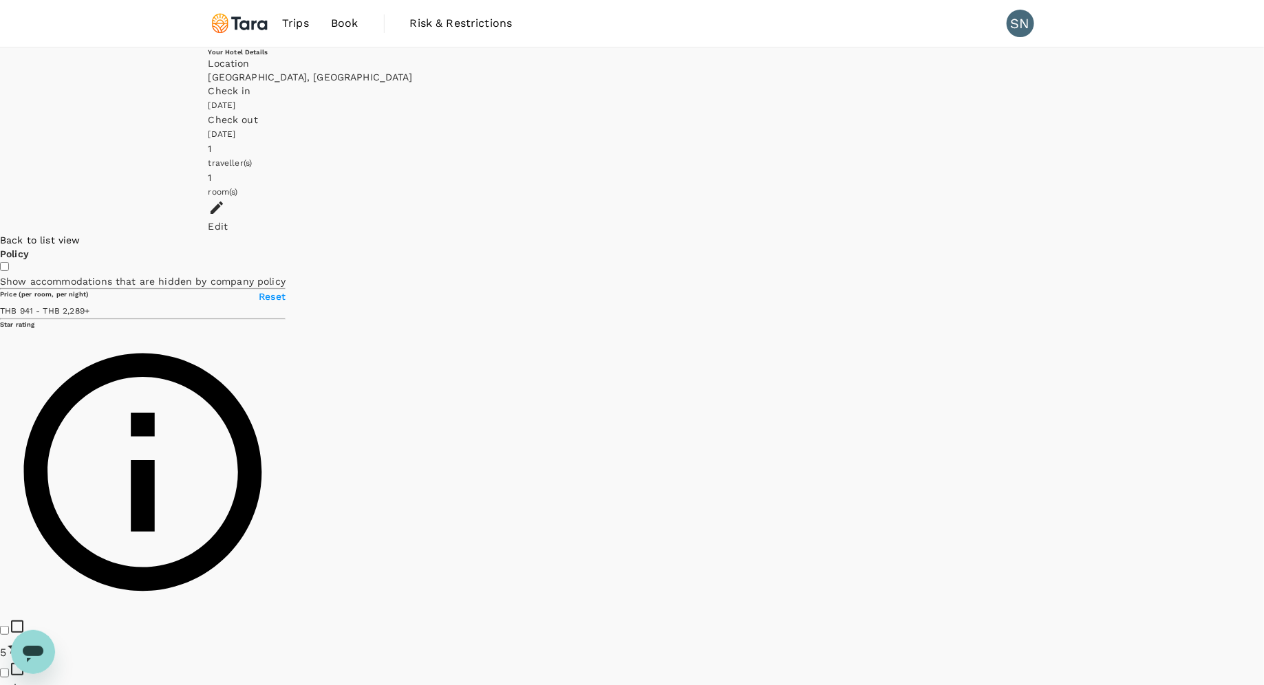
drag, startPoint x: 784, startPoint y: 166, endPoint x: 693, endPoint y: 508, distance: 354.2
click at [841, 233] on div at bounding box center [1264, 233] width 0 height 0
type input "37.21"
type input "90.21"
type input "37.21"
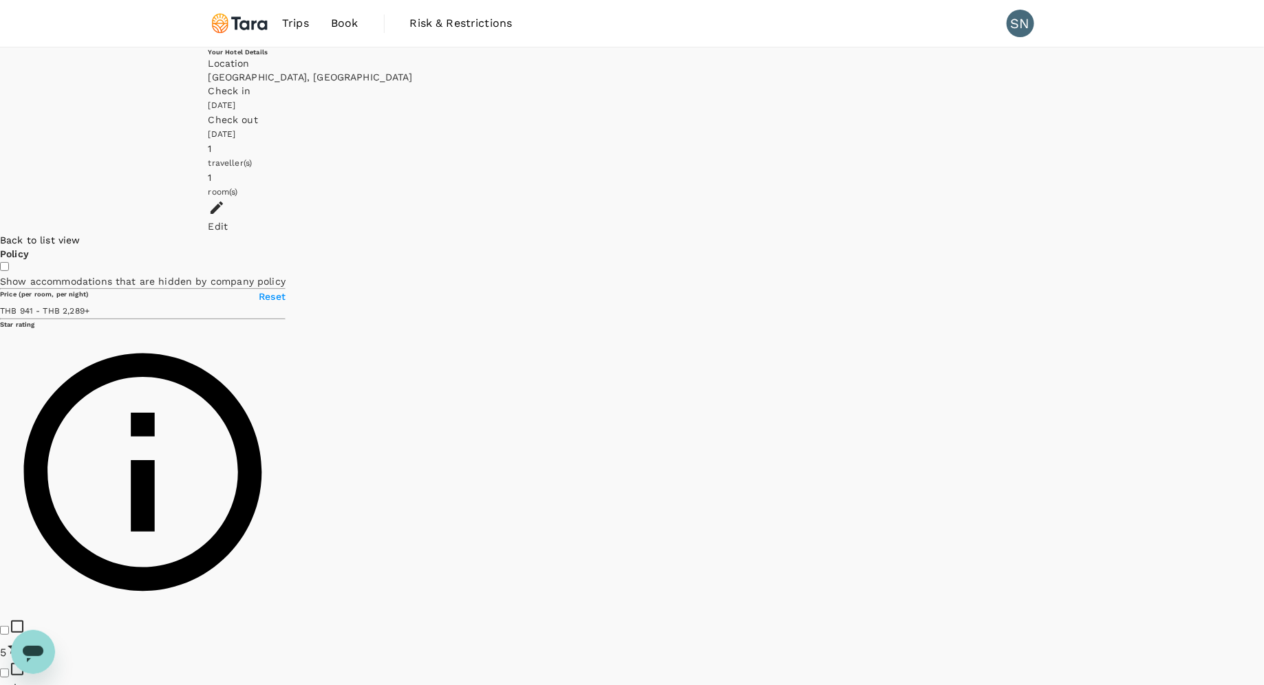
type input "90.21"
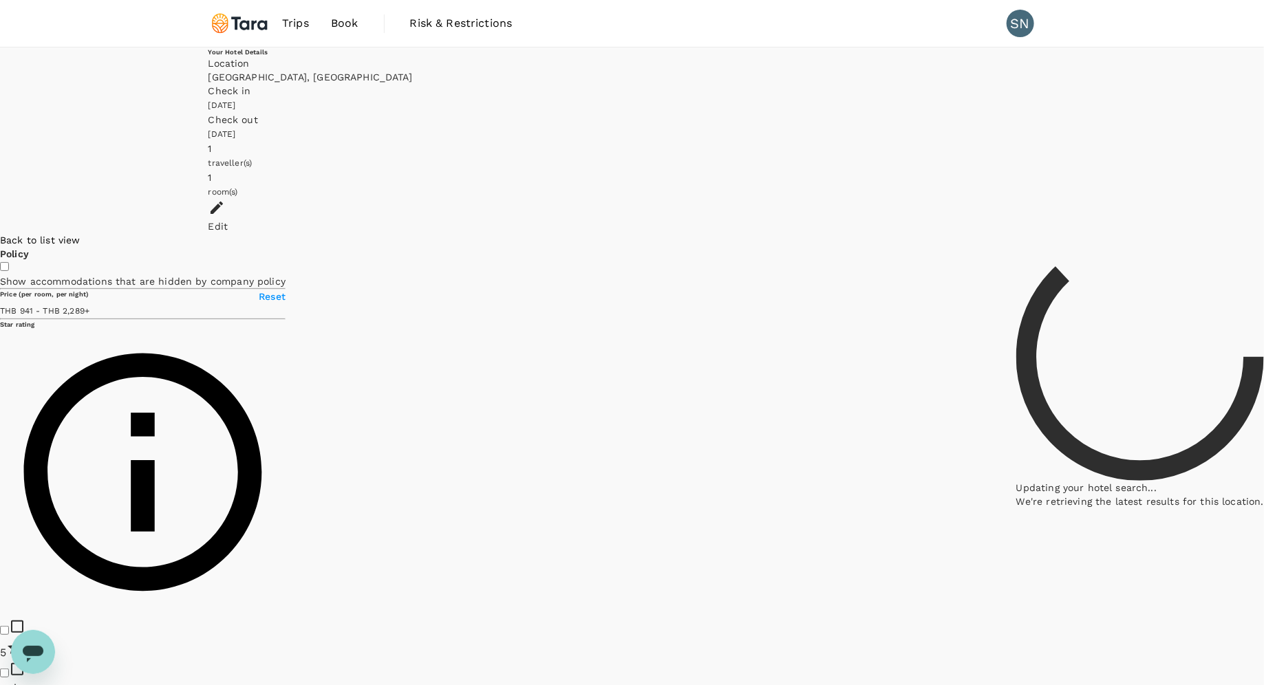
type input "37.21"
type input "90.21"
type input "37.21"
type input "90.21"
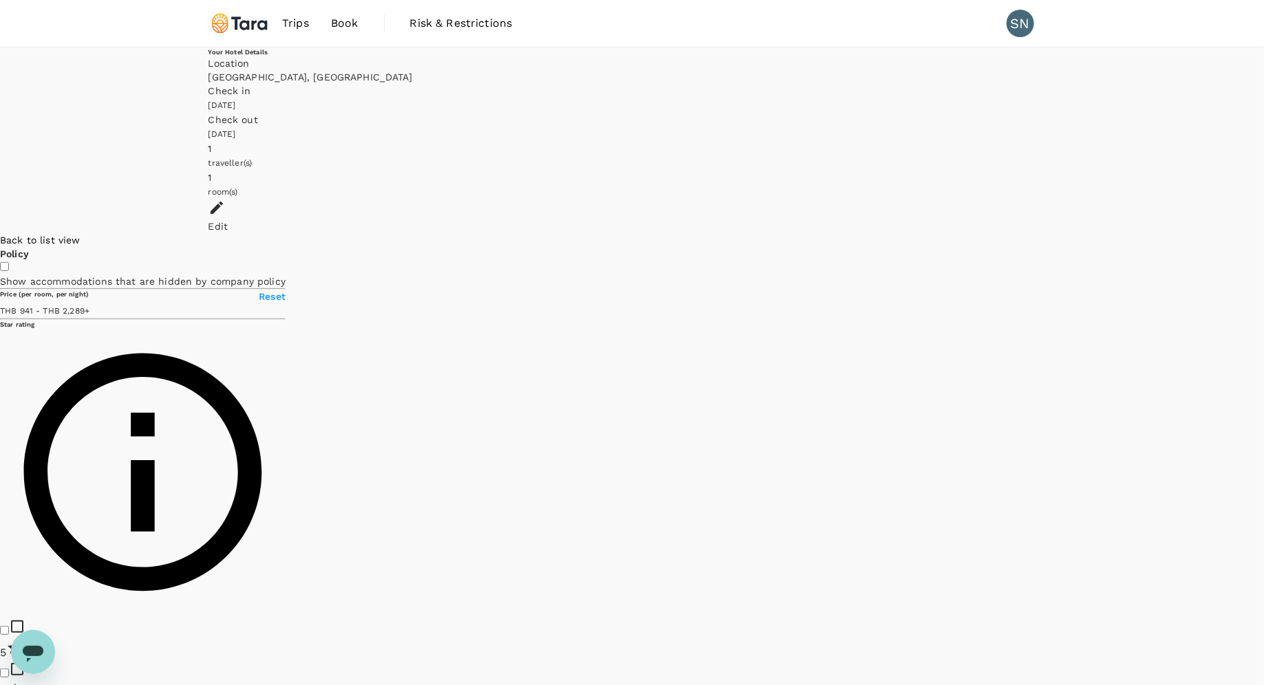
drag, startPoint x: 757, startPoint y: 176, endPoint x: 777, endPoint y: 259, distance: 85.6
click at [841, 233] on div at bounding box center [1264, 233] width 0 height 0
type input "37.21"
type input "90.21"
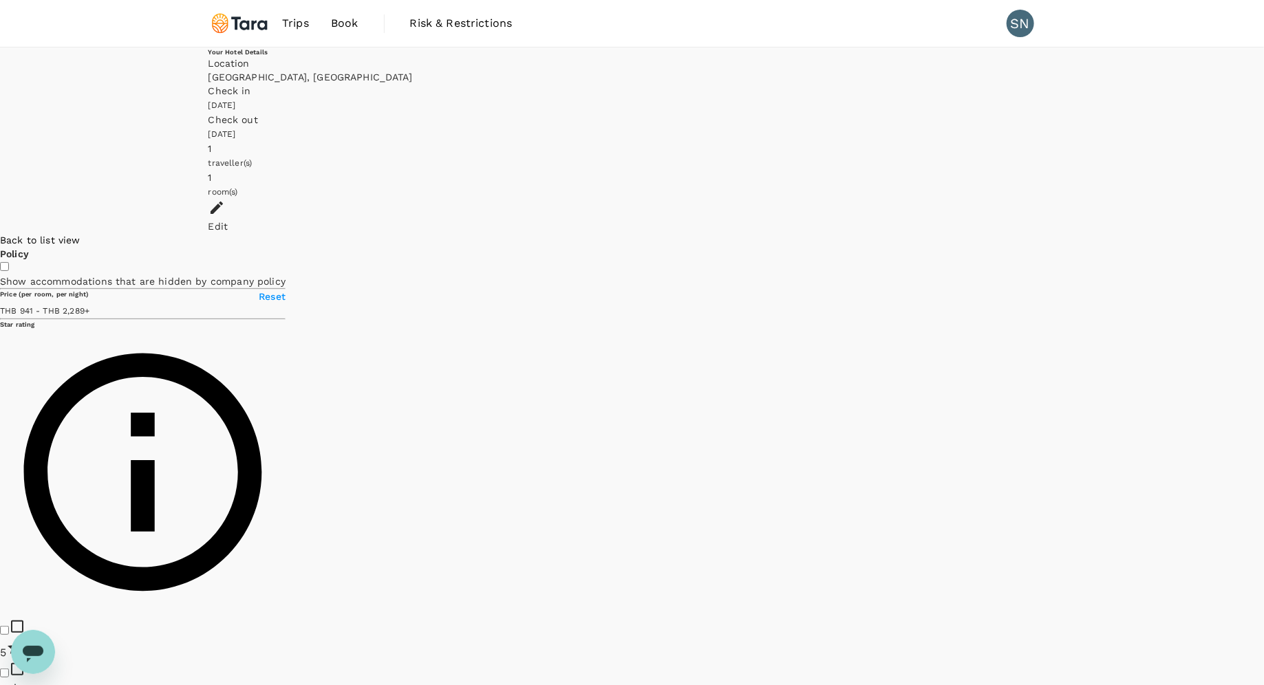
type input "37.21"
type input "90.21"
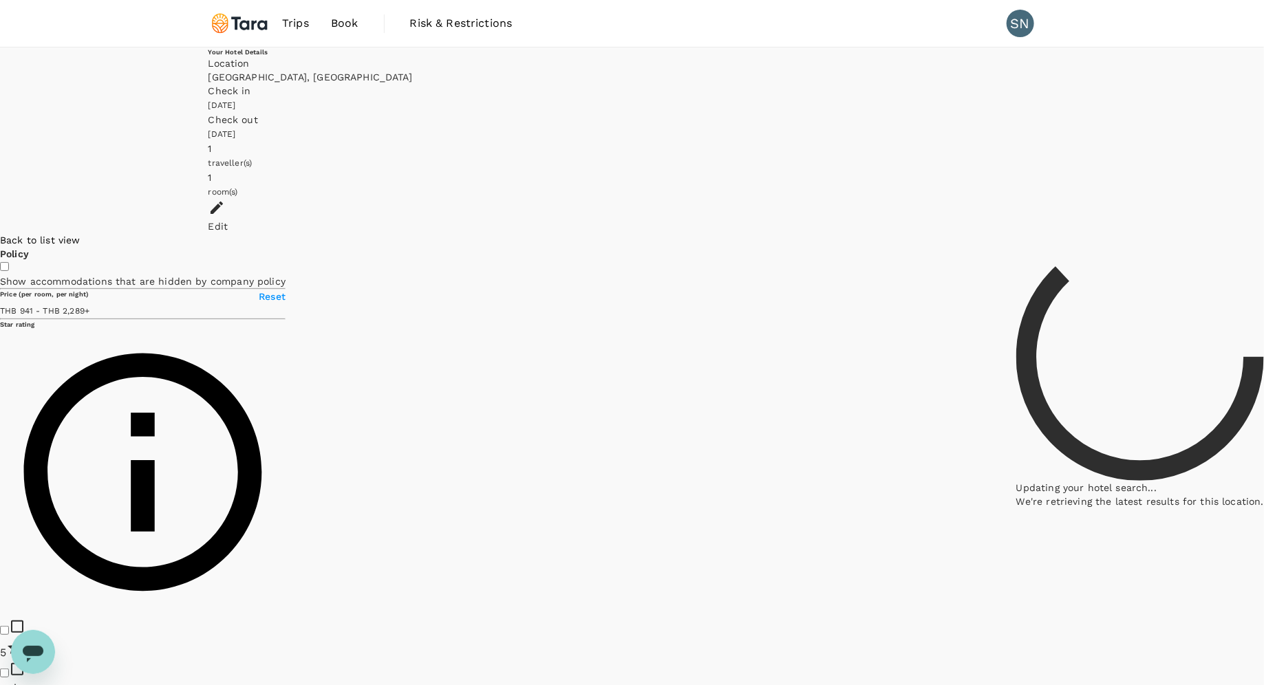
type input "37.21"
type input "90.21"
type input "37.21"
type input "90.21"
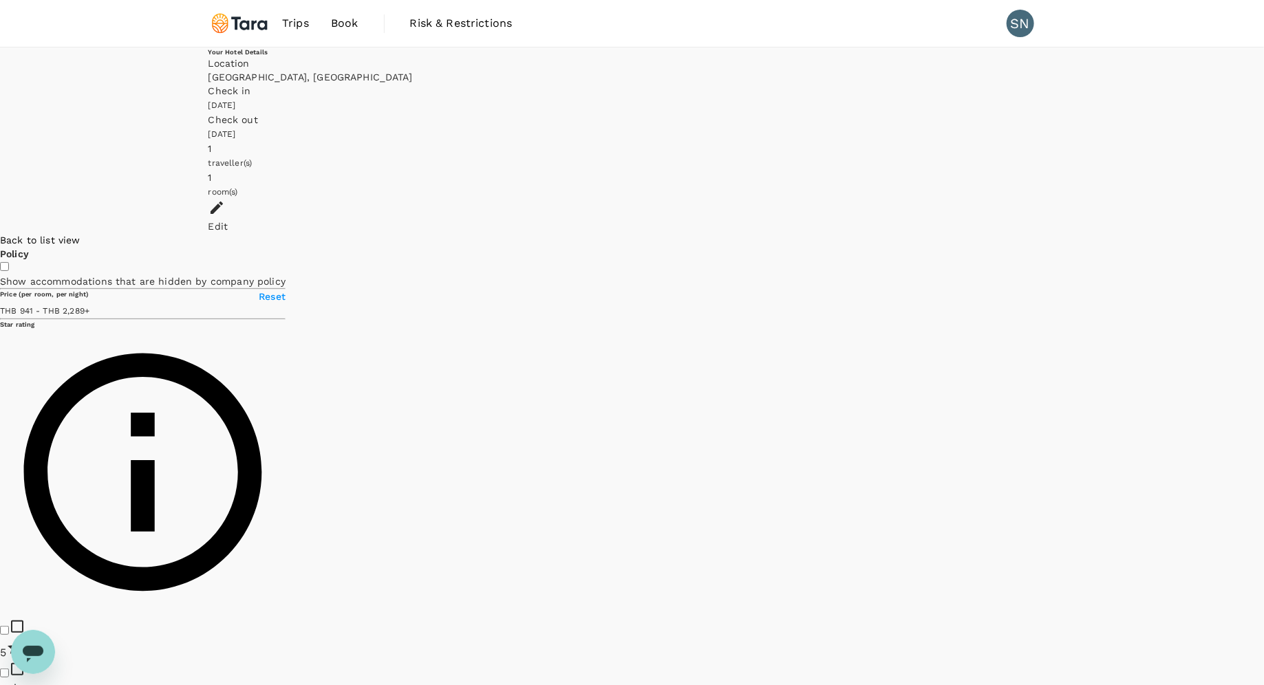
drag, startPoint x: 793, startPoint y: 277, endPoint x: 808, endPoint y: 383, distance: 107.0
click at [841, 233] on div at bounding box center [1264, 233] width 0 height 0
type input "37.21"
type input "90.21"
type input "37.21"
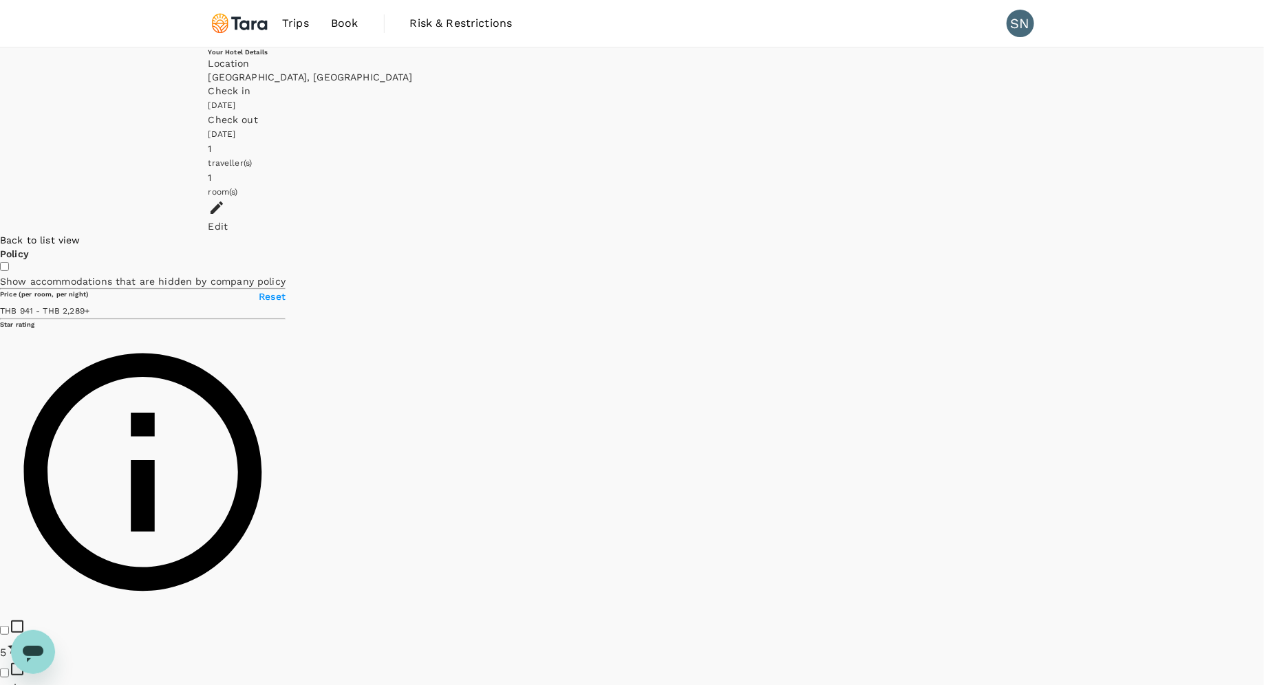
type input "90.21"
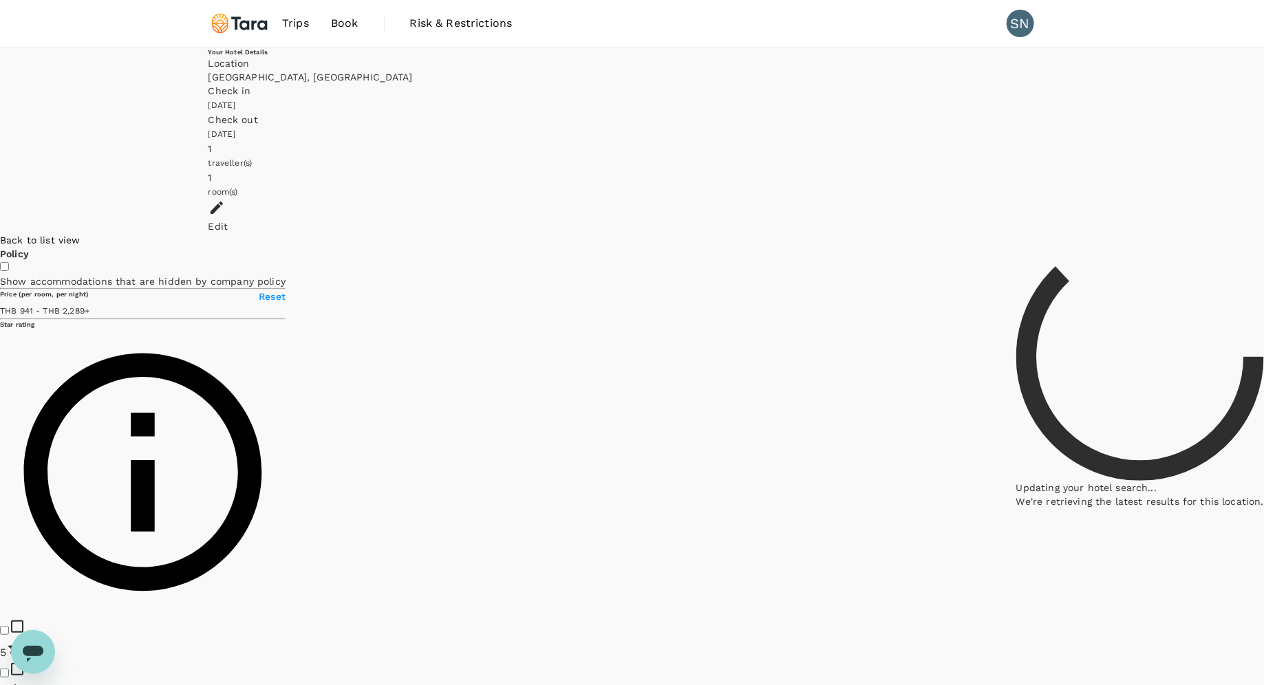
type input "37.21"
type input "90.21"
type input "37.21"
type input "90.21"
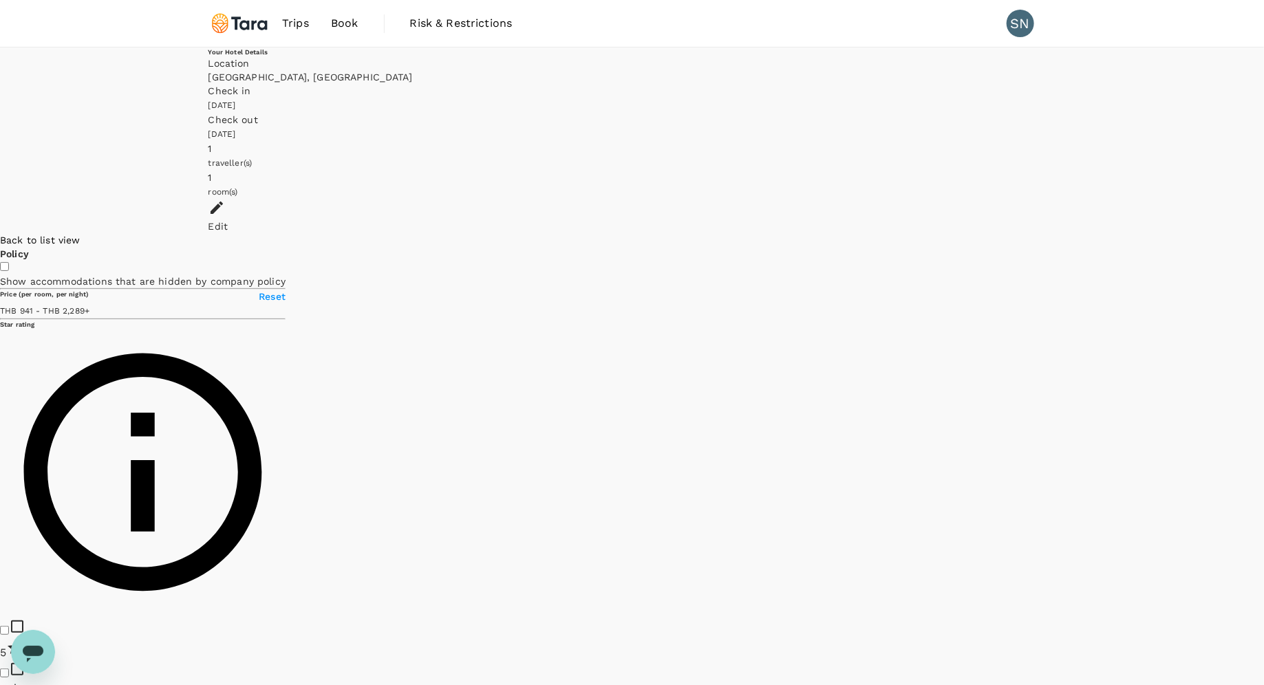
type input "37.21"
type input "90.21"
type input "37.21"
type input "94.21"
type input "37.21"
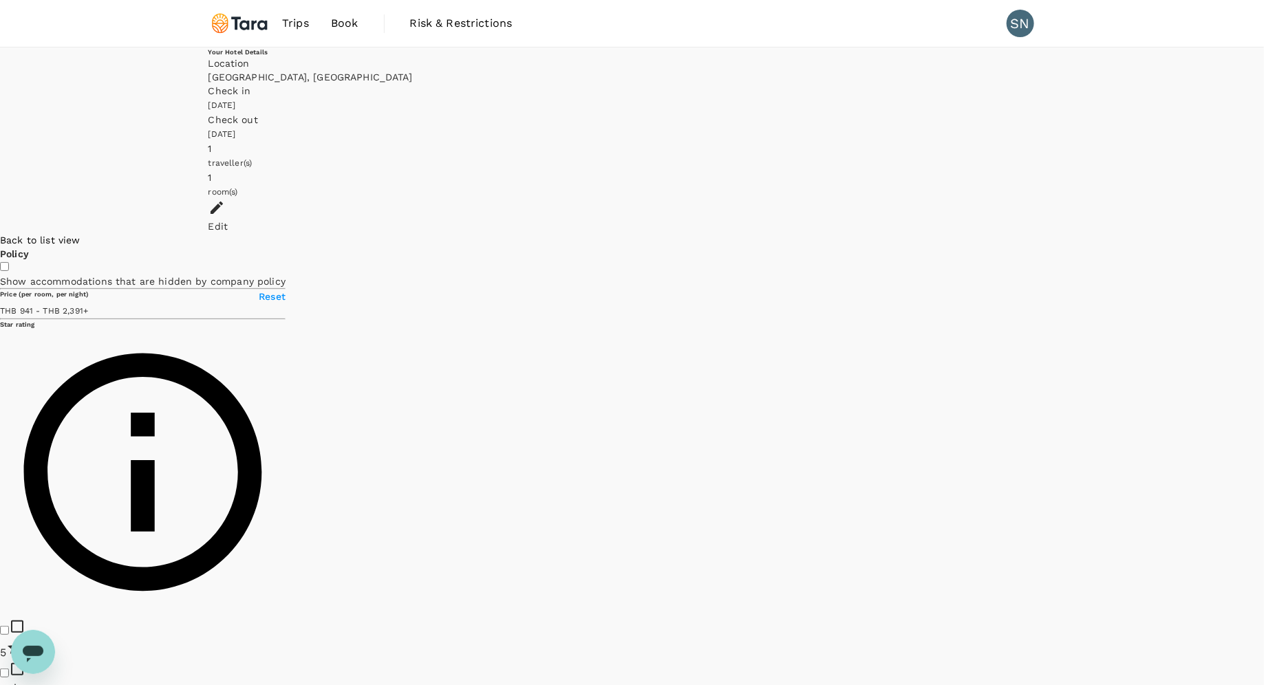
type input "94.21"
type input "37.21"
type input "95.21"
type input "37.21"
type input "95.21"
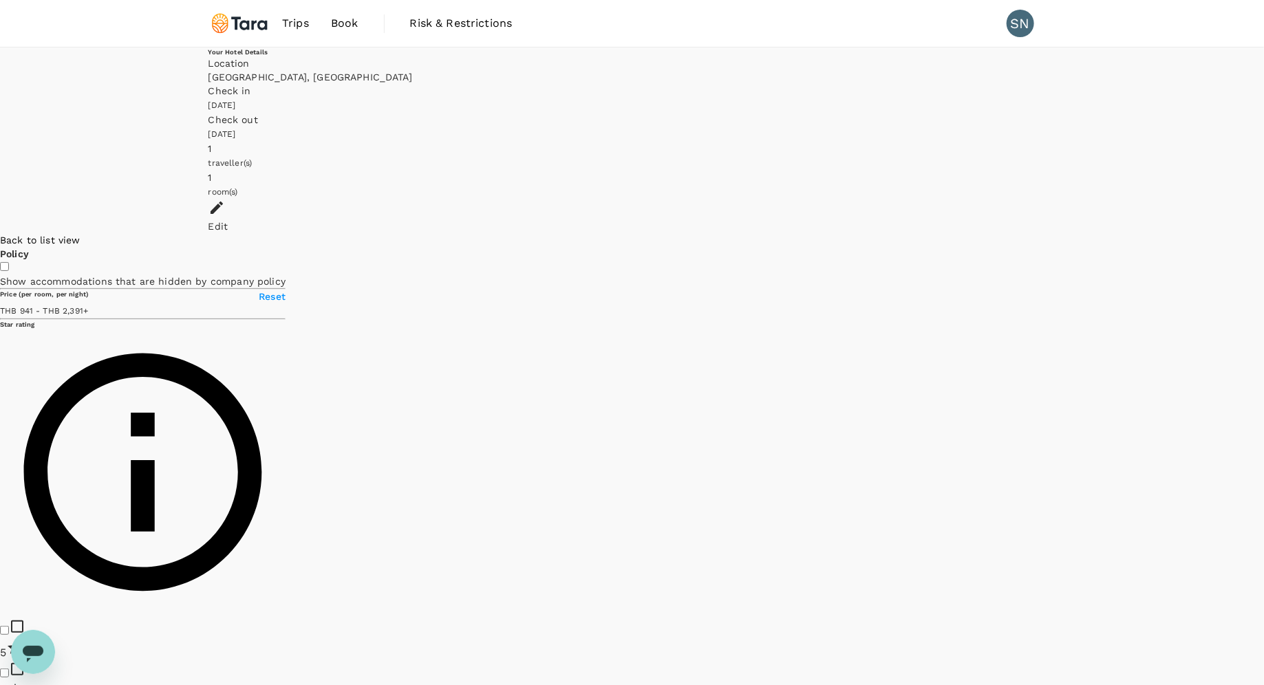
type input "37.21"
type input "96.21"
type input "37.21"
type input "98.21"
type input "37.21"
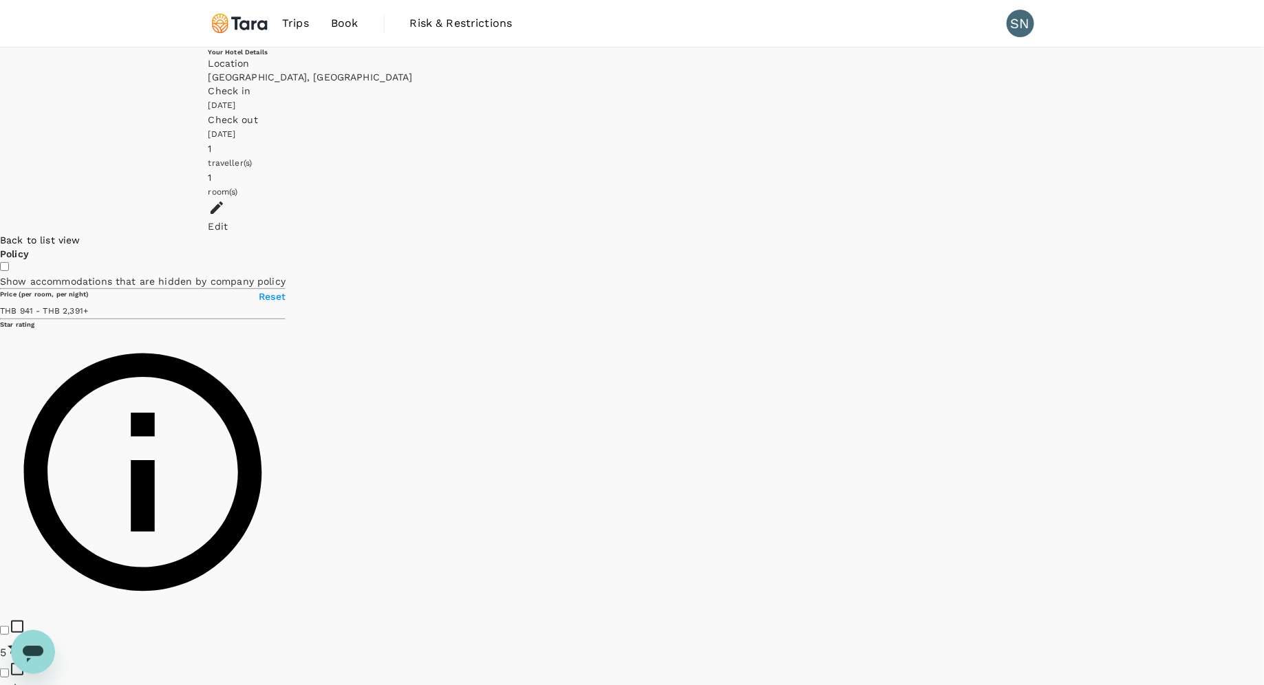
type input "98.21"
type input "37.21"
type input "99.21"
type input "37.21"
type input "99.21"
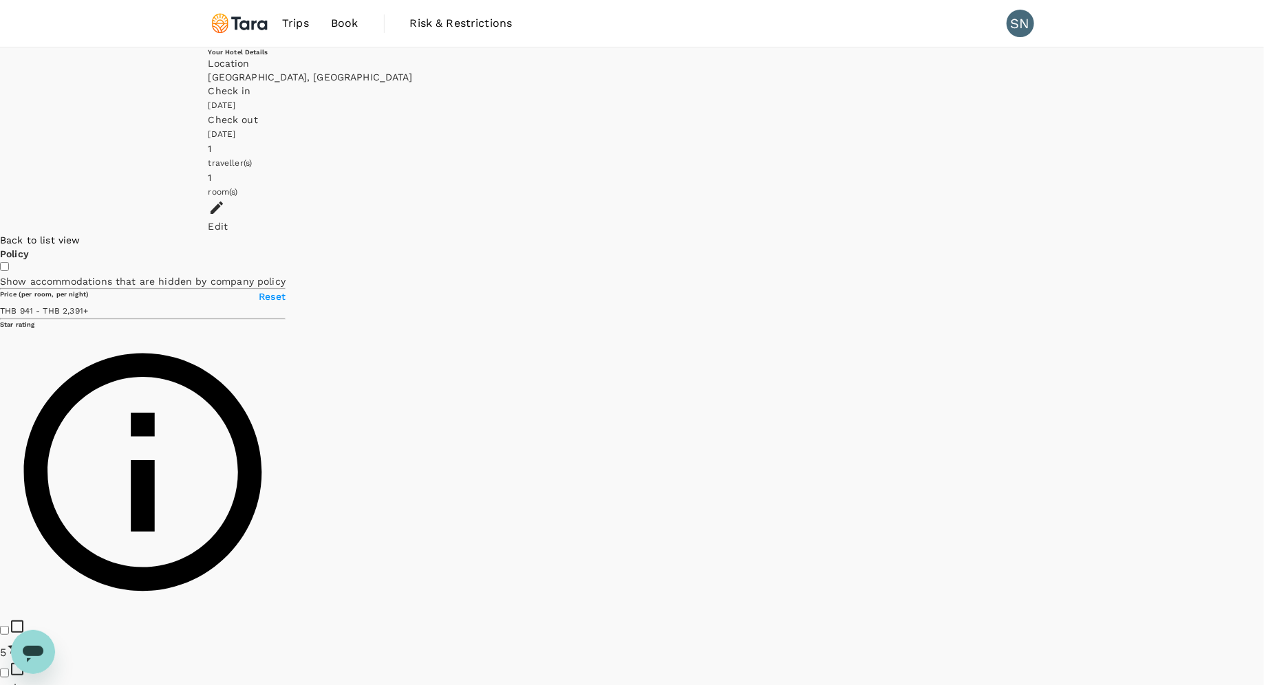
type input "37.21"
type input "102.21"
type input "37.21"
drag, startPoint x: 71, startPoint y: 263, endPoint x: 79, endPoint y: 264, distance: 8.3
click at [89, 305] on span at bounding box center [89, 310] width 0 height 11
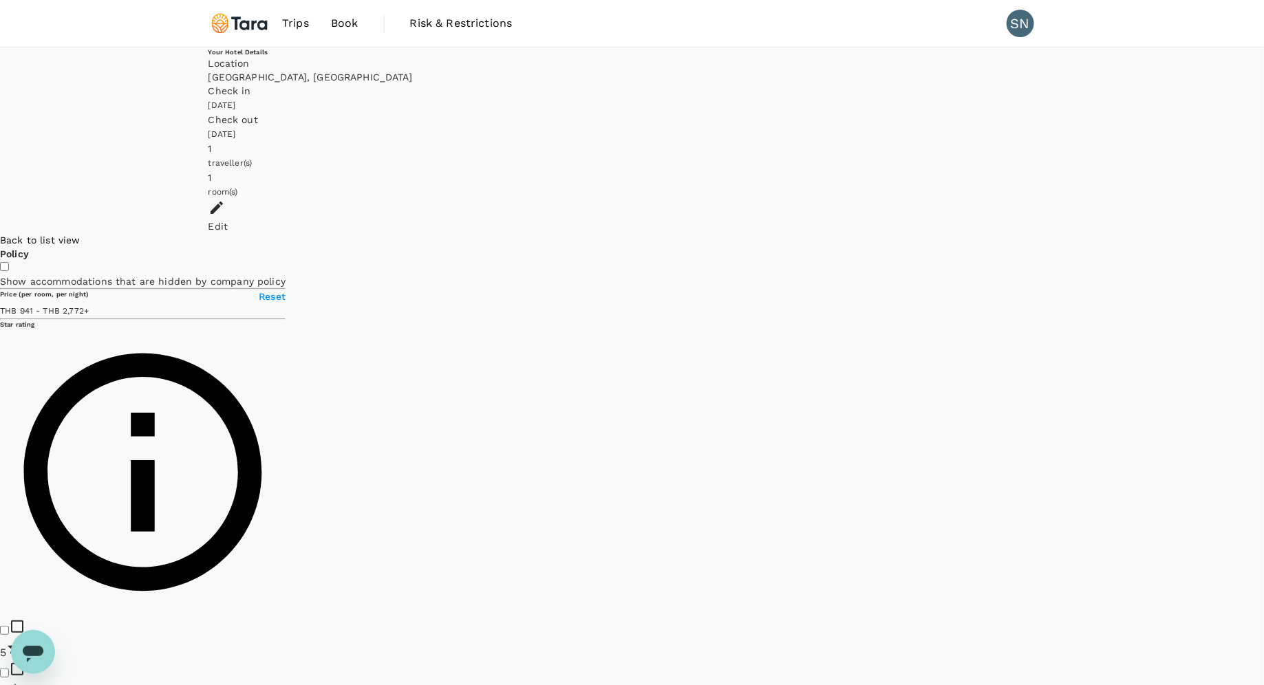
click at [841, 233] on div at bounding box center [1264, 233] width 0 height 0
drag, startPoint x: 849, startPoint y: 199, endPoint x: 859, endPoint y: 402, distance: 203.9
click at [841, 233] on div at bounding box center [1264, 233] width 0 height 0
drag, startPoint x: 669, startPoint y: 641, endPoint x: 850, endPoint y: 274, distance: 409.2
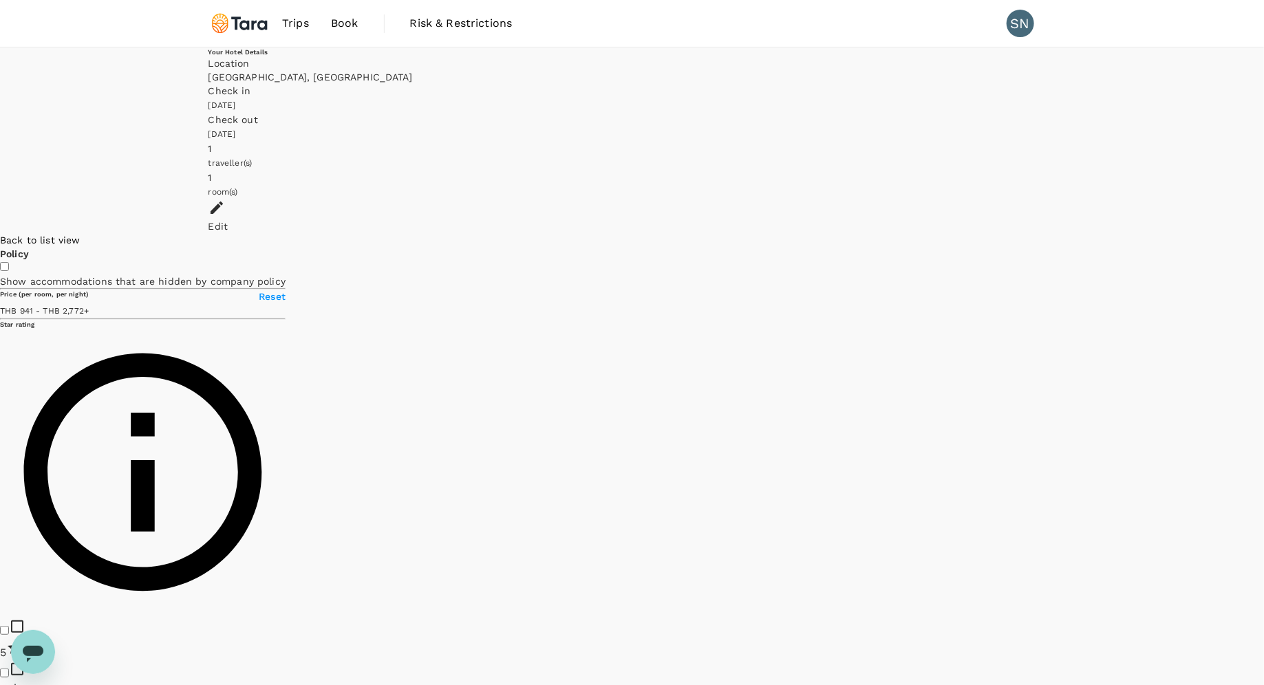
click at [841, 233] on div at bounding box center [1264, 233] width 0 height 0
drag, startPoint x: 629, startPoint y: 620, endPoint x: 879, endPoint y: 179, distance: 507.1
click at [841, 233] on div at bounding box center [1264, 233] width 0 height 0
drag, startPoint x: 927, startPoint y: 633, endPoint x: 625, endPoint y: 152, distance: 568.2
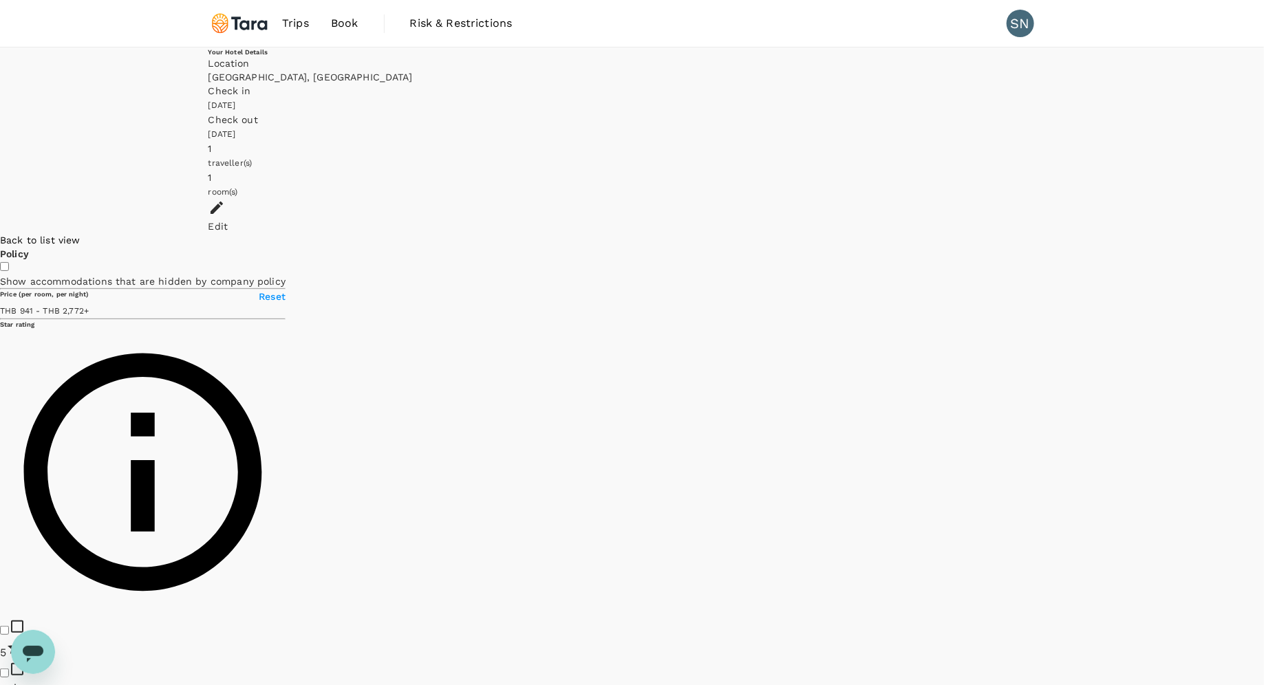
drag, startPoint x: 696, startPoint y: 642, endPoint x: 605, endPoint y: 290, distance: 363.2
click at [841, 233] on div at bounding box center [1264, 233] width 0 height 0
drag, startPoint x: 543, startPoint y: 172, endPoint x: 945, endPoint y: 580, distance: 572.1
click at [841, 233] on div at bounding box center [1264, 233] width 0 height 0
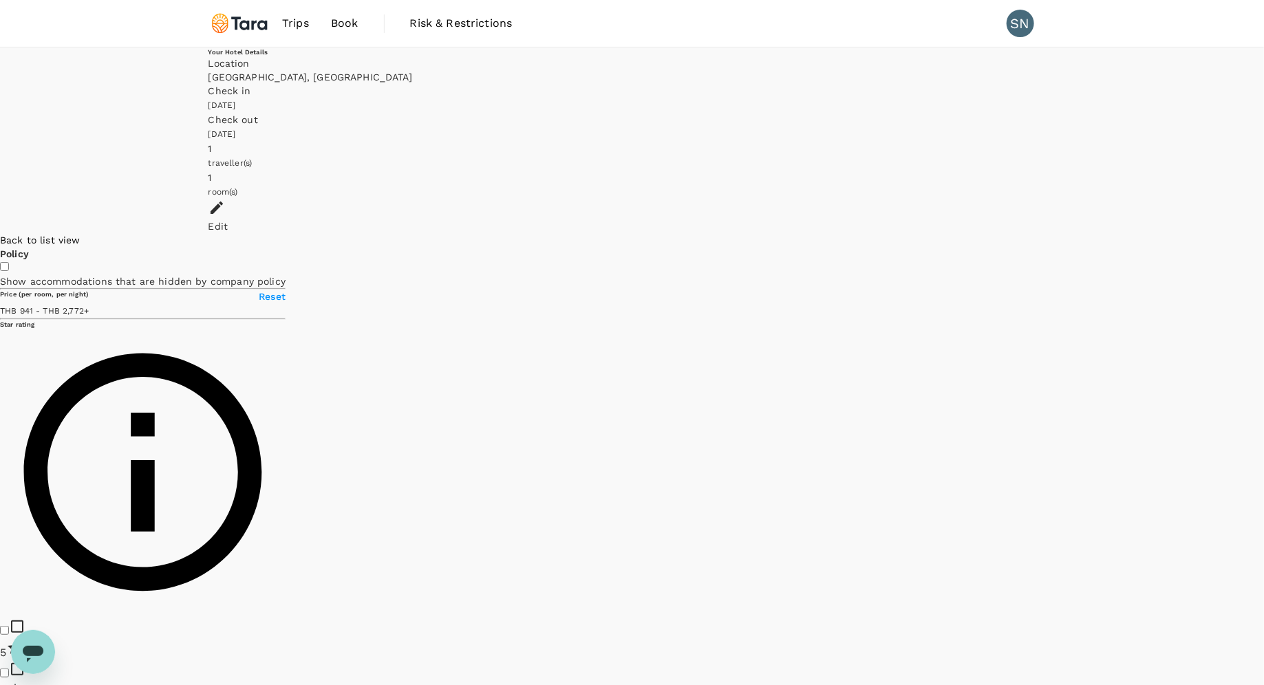
drag, startPoint x: 948, startPoint y: 142, endPoint x: 635, endPoint y: 649, distance: 595.3
click at [841, 233] on div at bounding box center [1264, 233] width 0 height 0
drag, startPoint x: 808, startPoint y: 150, endPoint x: 586, endPoint y: 647, distance: 543.8
click at [841, 233] on div at bounding box center [1264, 233] width 0 height 0
drag, startPoint x: 700, startPoint y: 252, endPoint x: 857, endPoint y: 499, distance: 292.4
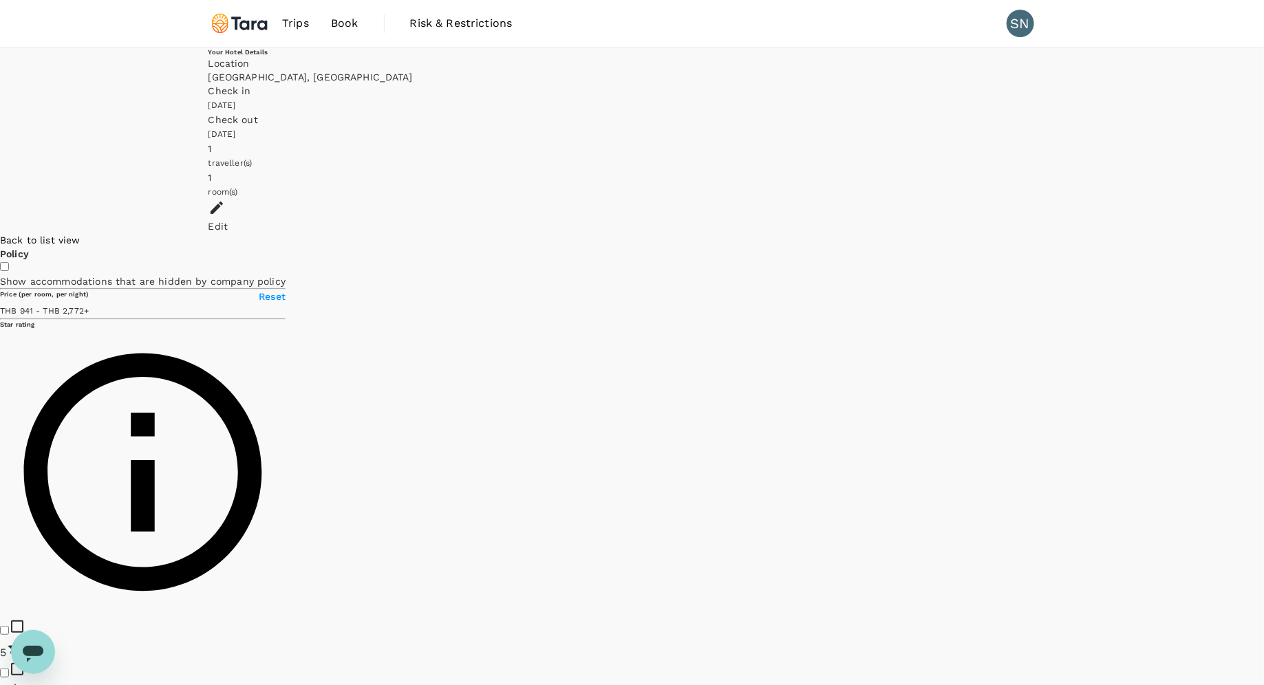
click at [841, 233] on div at bounding box center [1264, 233] width 0 height 0
click at [223, 233] on div "Back to list view" at bounding box center [142, 240] width 285 height 14
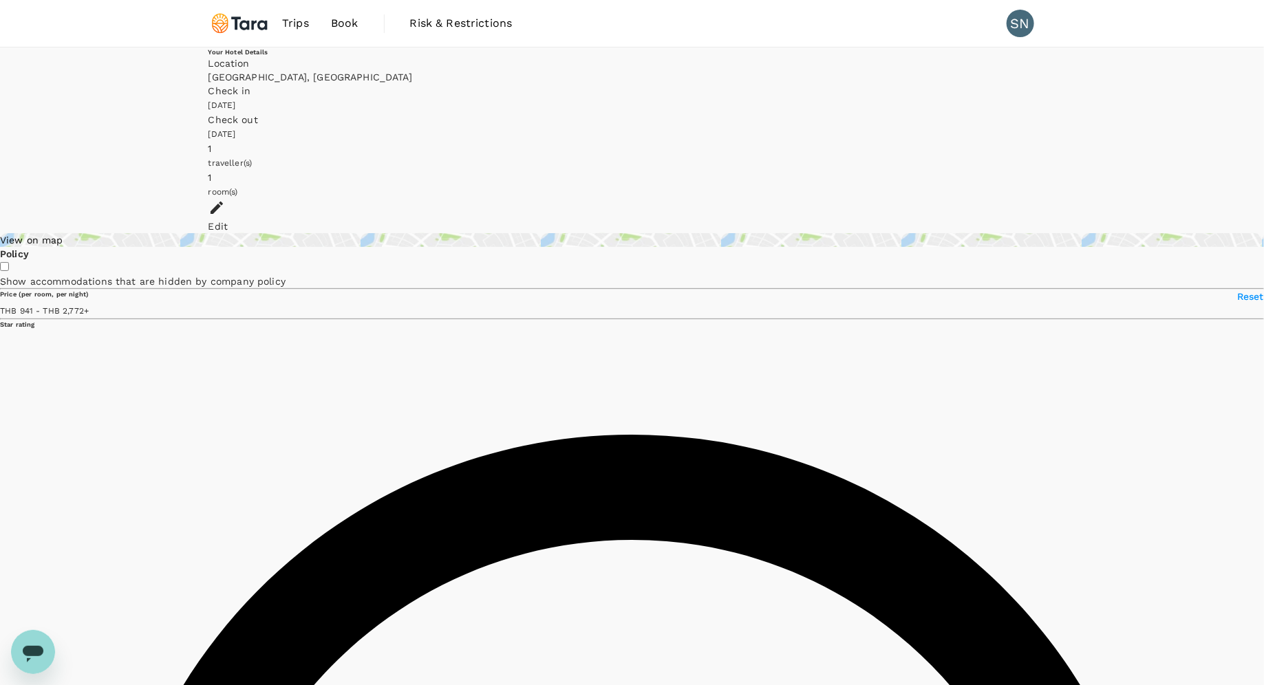
click at [296, 233] on div "View on map" at bounding box center [632, 240] width 1264 height 14
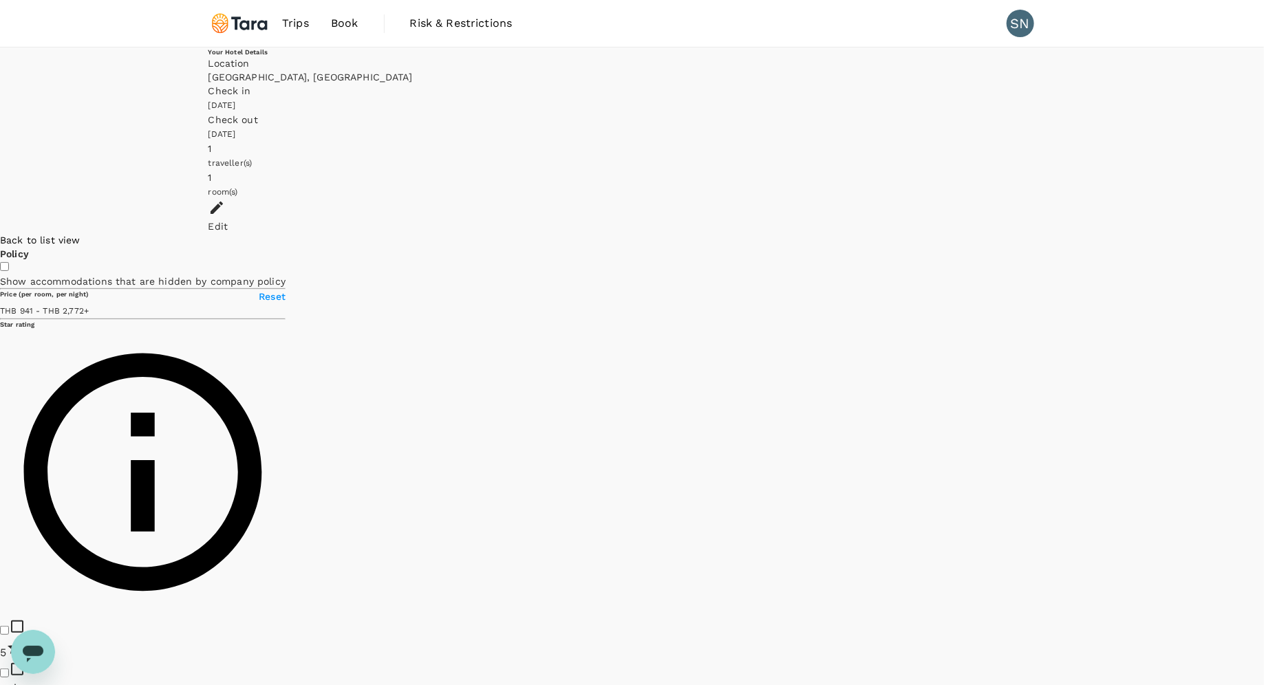
drag, startPoint x: 805, startPoint y: 533, endPoint x: 792, endPoint y: 259, distance: 274.1
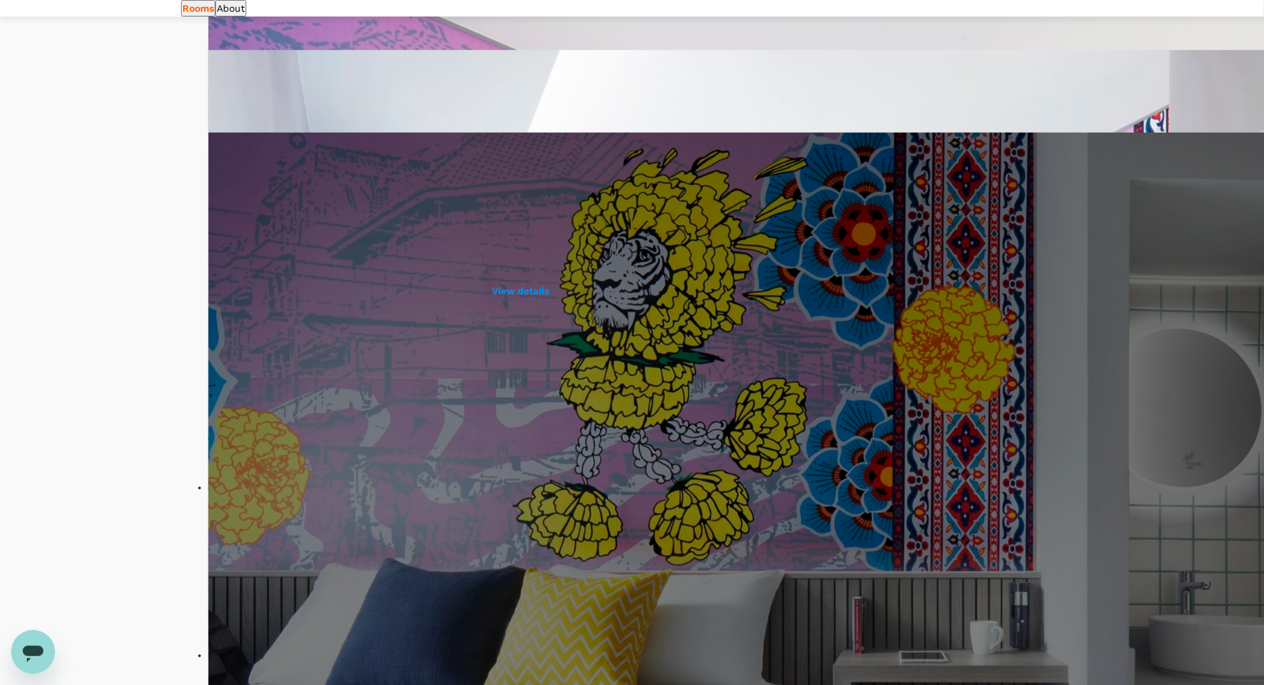
scroll to position [669, 0]
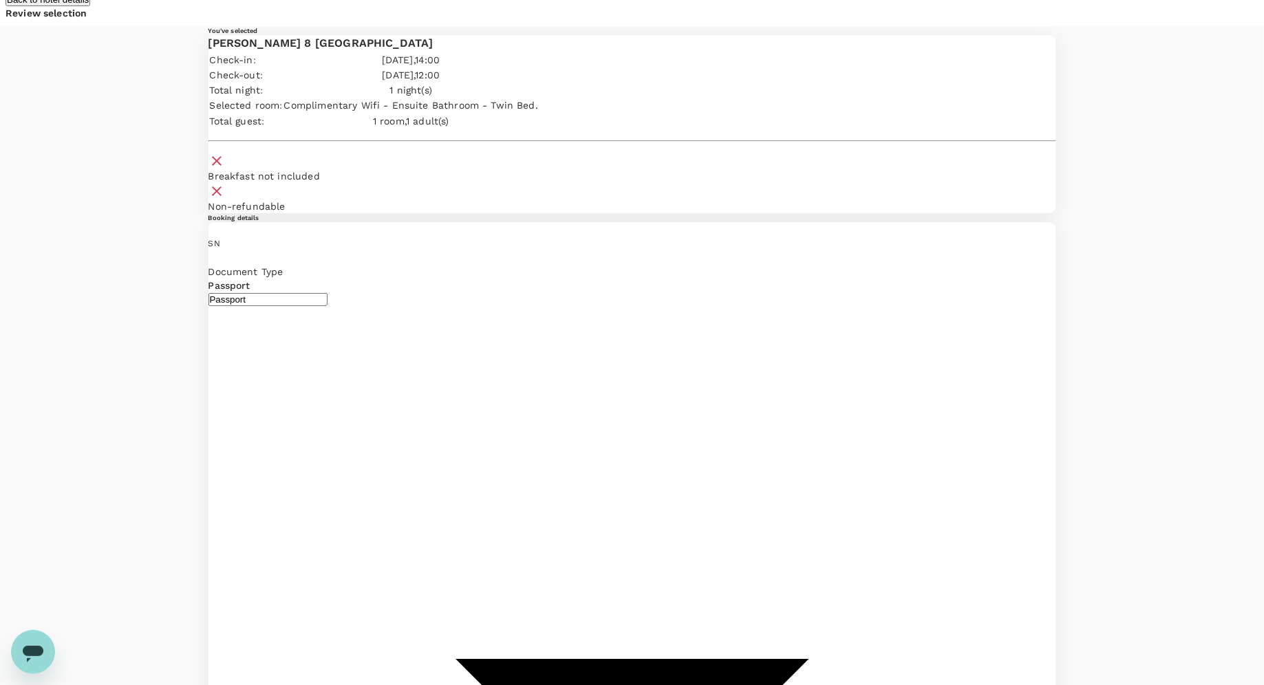
scroll to position [40, 0]
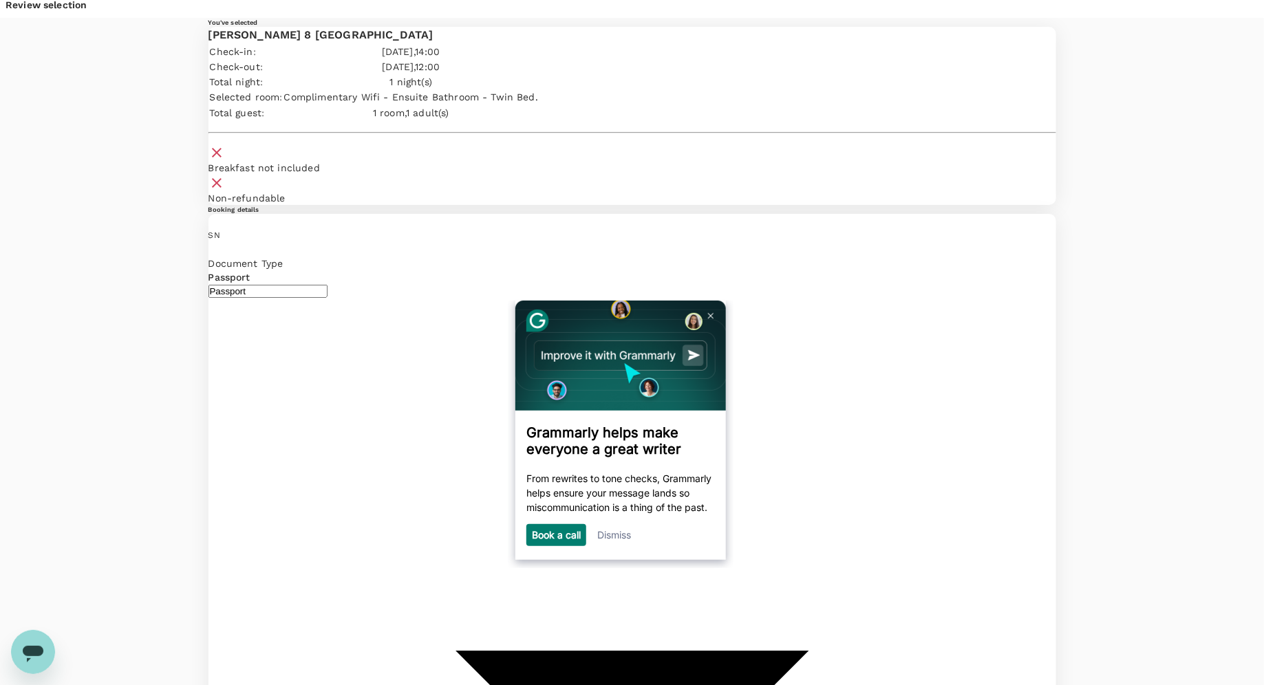
type textarea "If possible, I prefer a single bed. If not, it is ok."
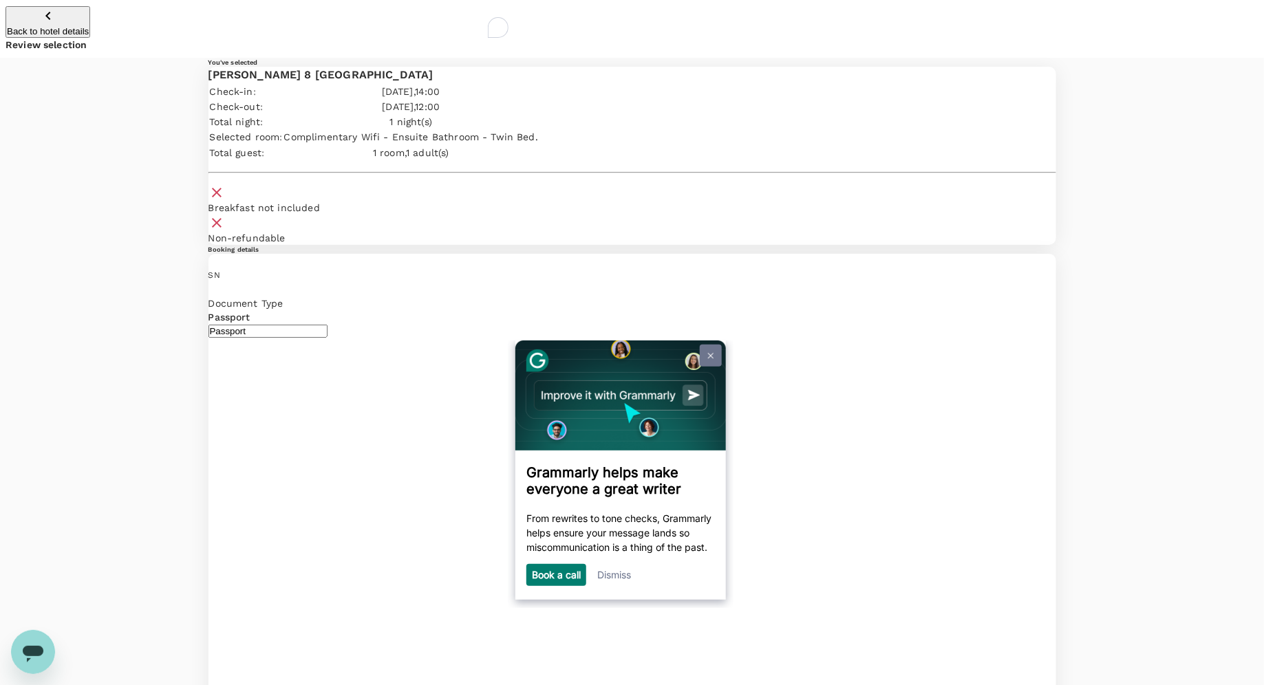
click at [712, 356] on img at bounding box center [710, 355] width 6 height 6
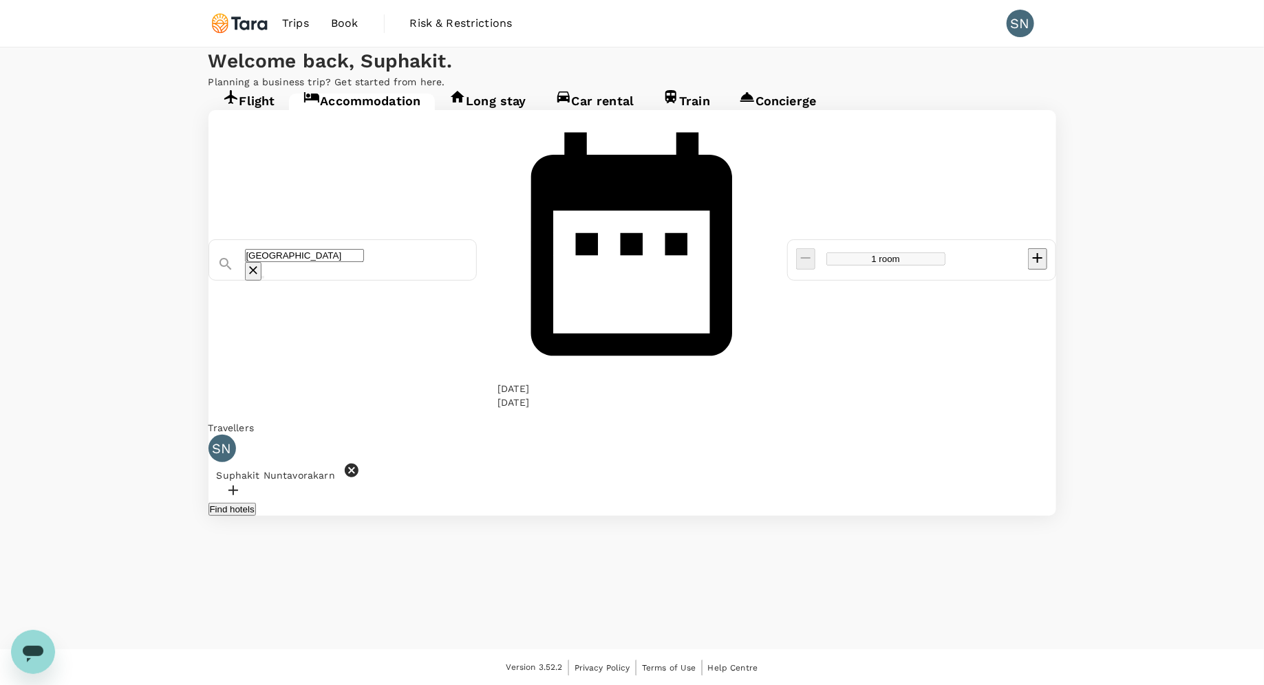
click at [669, 67] on div "Welcome back , Suphakit . Planning a business trip? Get started from here." at bounding box center [632, 67] width 1264 height 41
click at [256, 503] on button "Find hotels" at bounding box center [231, 509] width 47 height 13
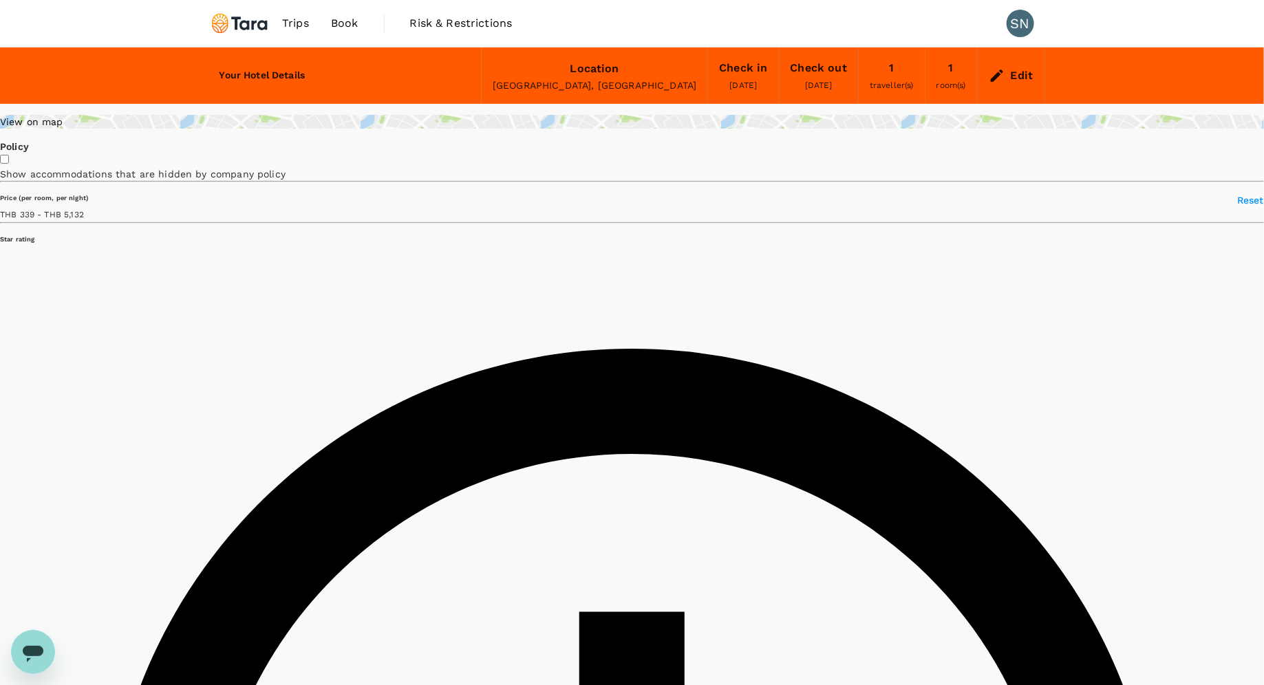
click at [301, 129] on div "View on map" at bounding box center [632, 122] width 1264 height 14
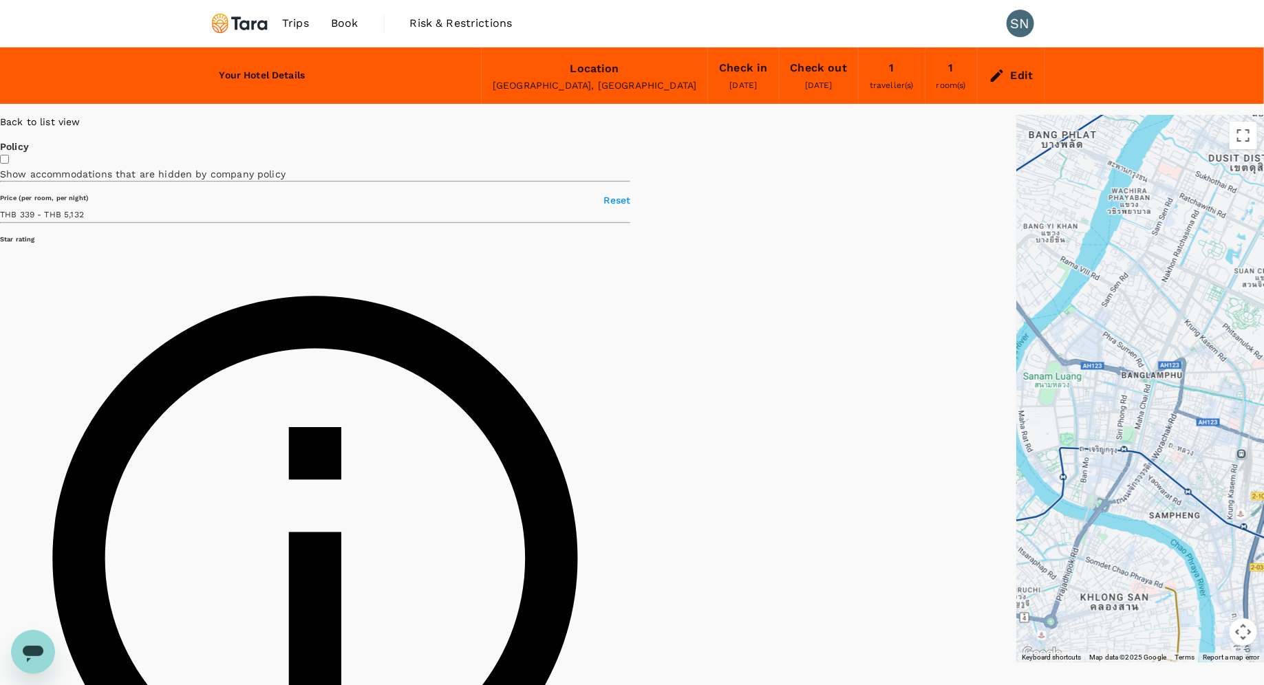
type input "202.19"
type input "10.19"
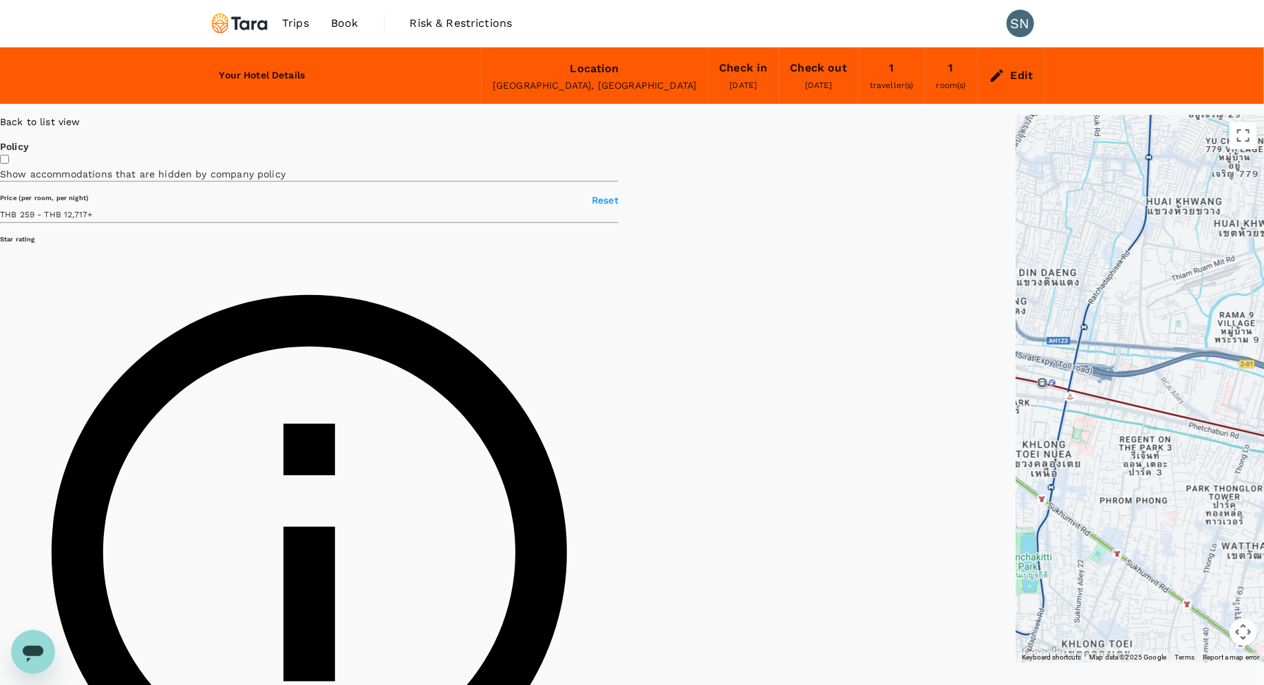
drag, startPoint x: 1078, startPoint y: 473, endPoint x: 526, endPoint y: 438, distance: 553.5
click at [592, 438] on div at bounding box center [1097, 684] width 1011 height 658
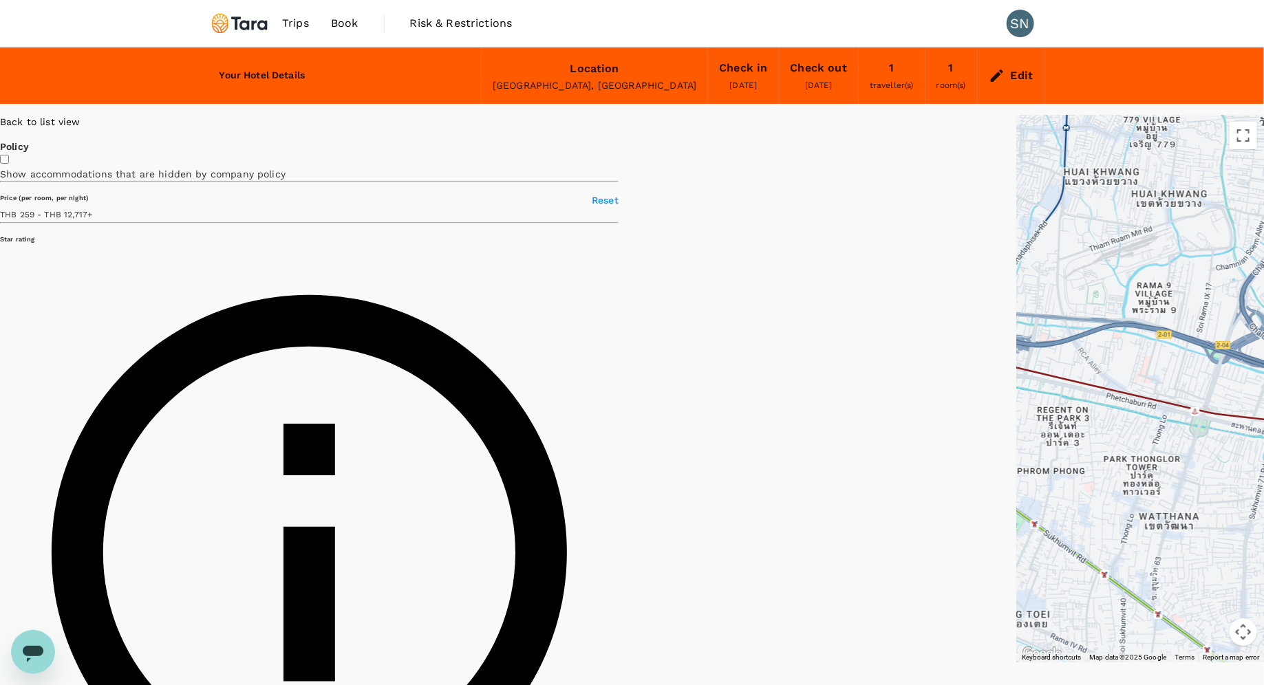
drag, startPoint x: 832, startPoint y: 502, endPoint x: 747, endPoint y: 468, distance: 90.8
click at [1031, 422] on div "Lyf Sukhumvit 8 Bangkok 1 Star 2 Stars 3 Stars 4 Stars 5 Stars - Review not ava…" at bounding box center [1031, 404] width 0 height 133
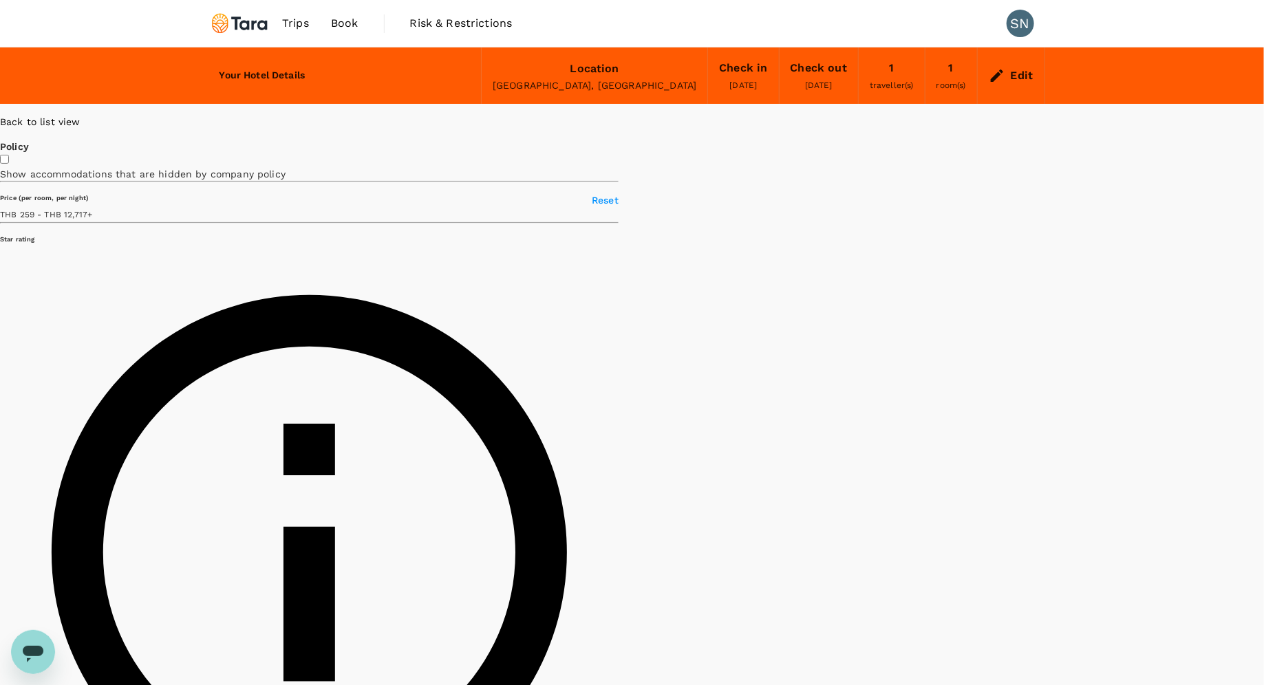
type input "499.19"
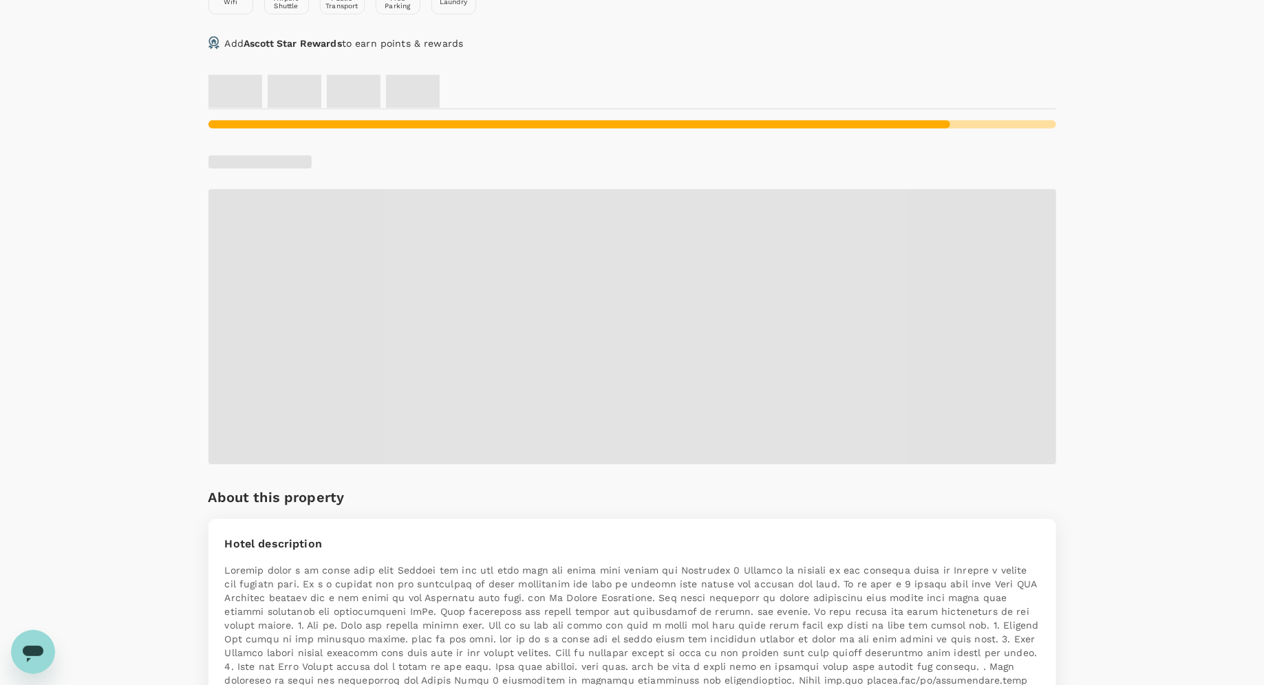
scroll to position [579, 0]
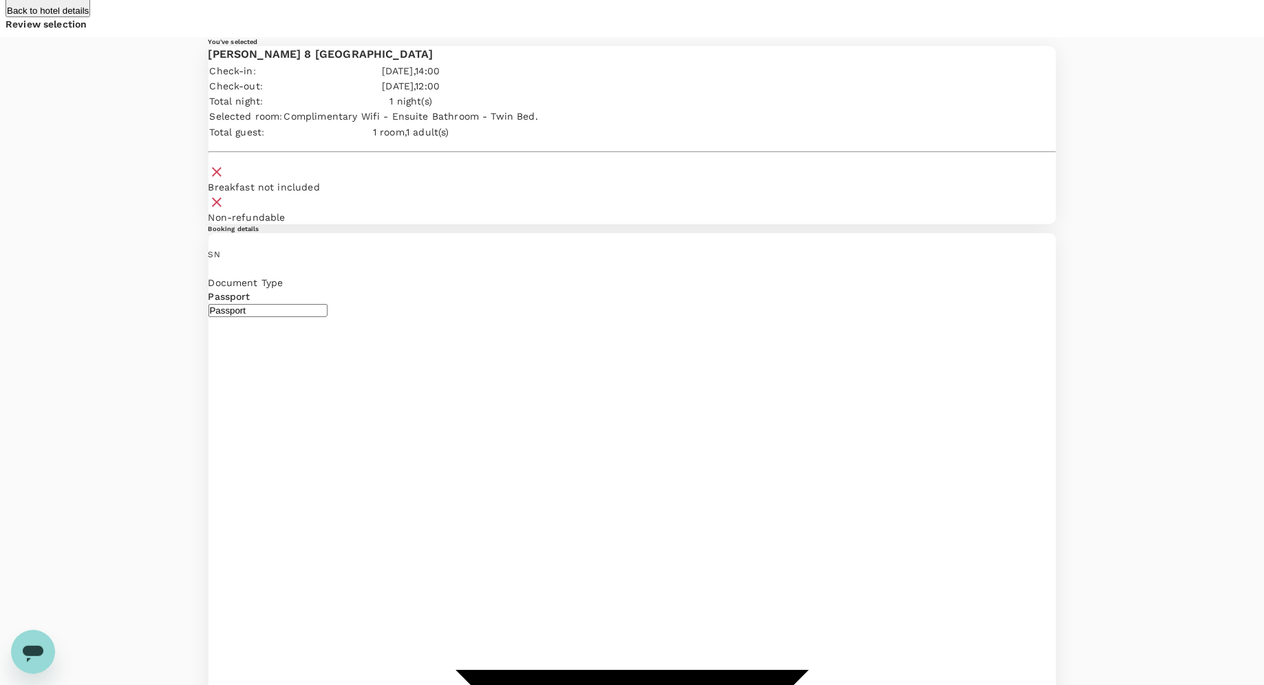
scroll to position [40, 0]
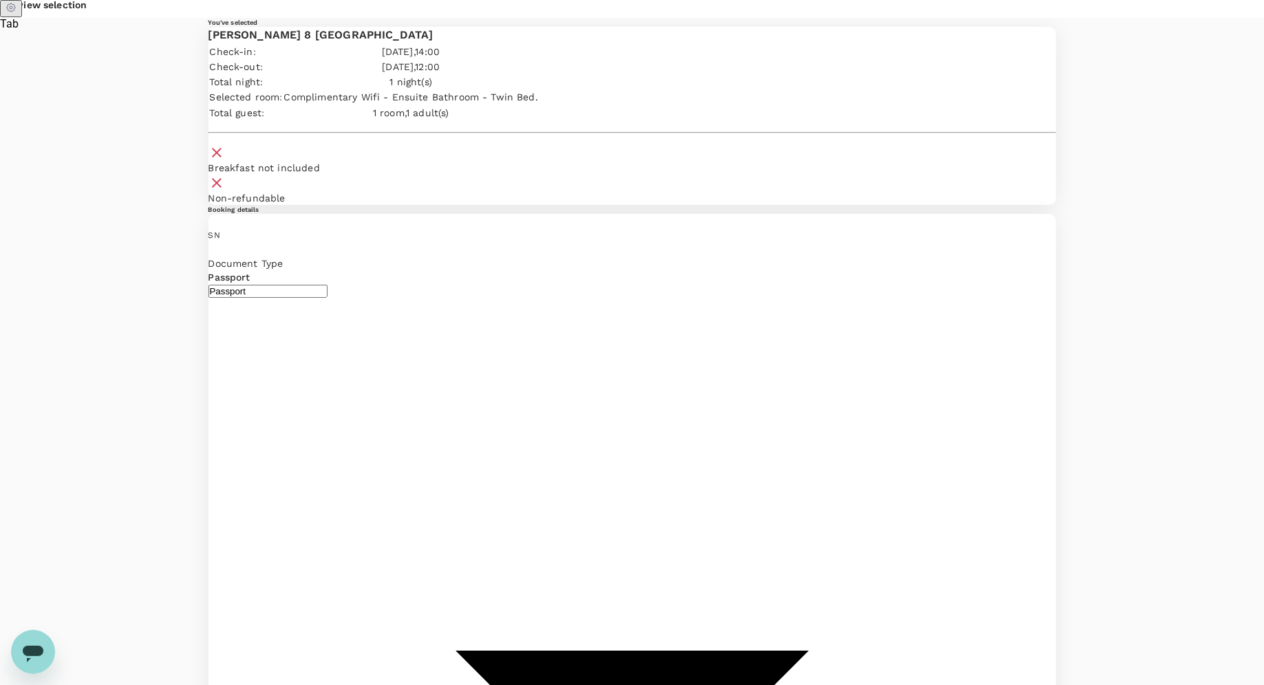
type textarea "If possible, I prefer single bed. But if not, it is ok."
type input "9b978822-4779-4897-880a-17c8504d3706"
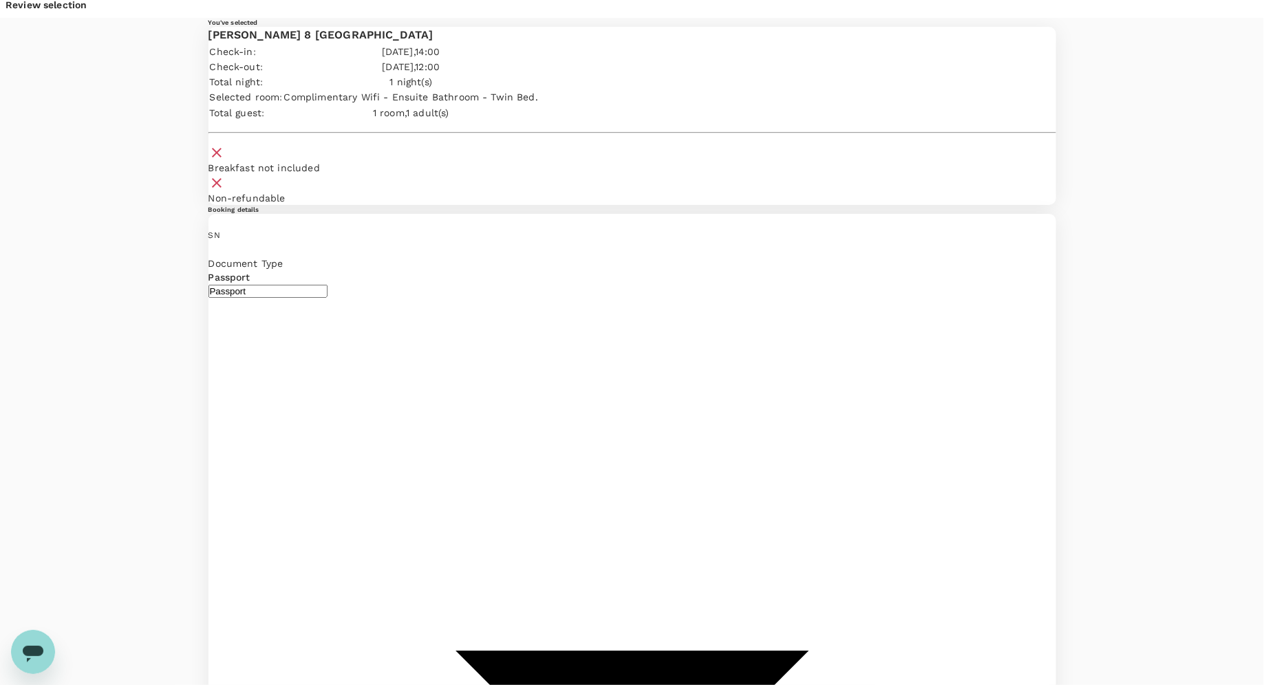
type textarea "Please consider approving this, so I can save time commuting back home and go t…"
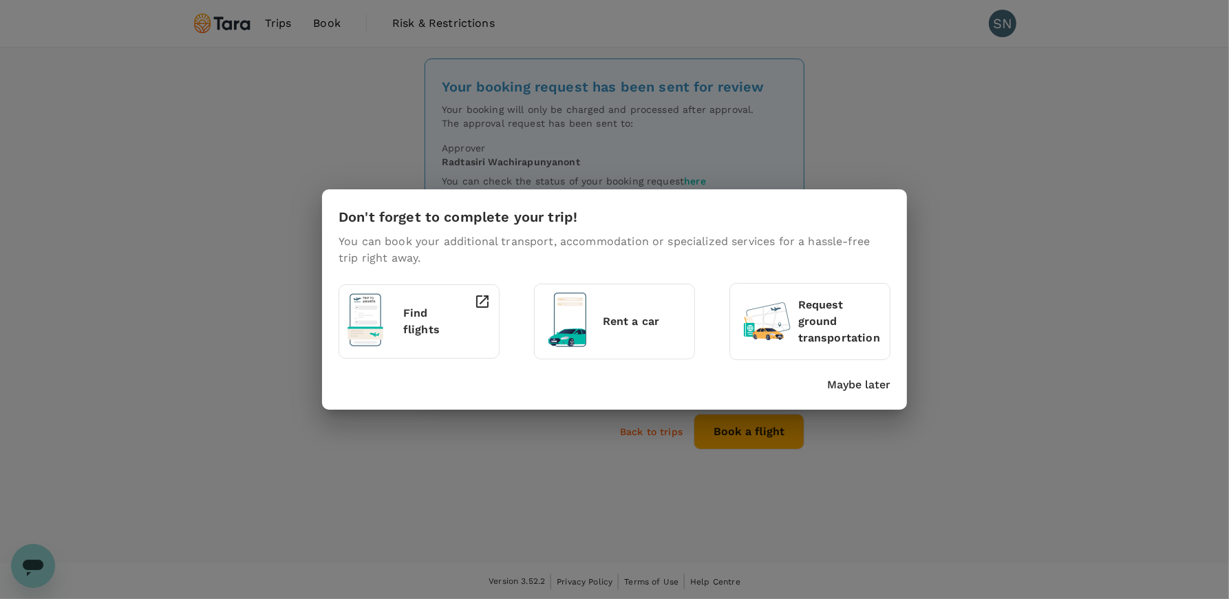
click at [851, 382] on p "Maybe later" at bounding box center [858, 384] width 63 height 17
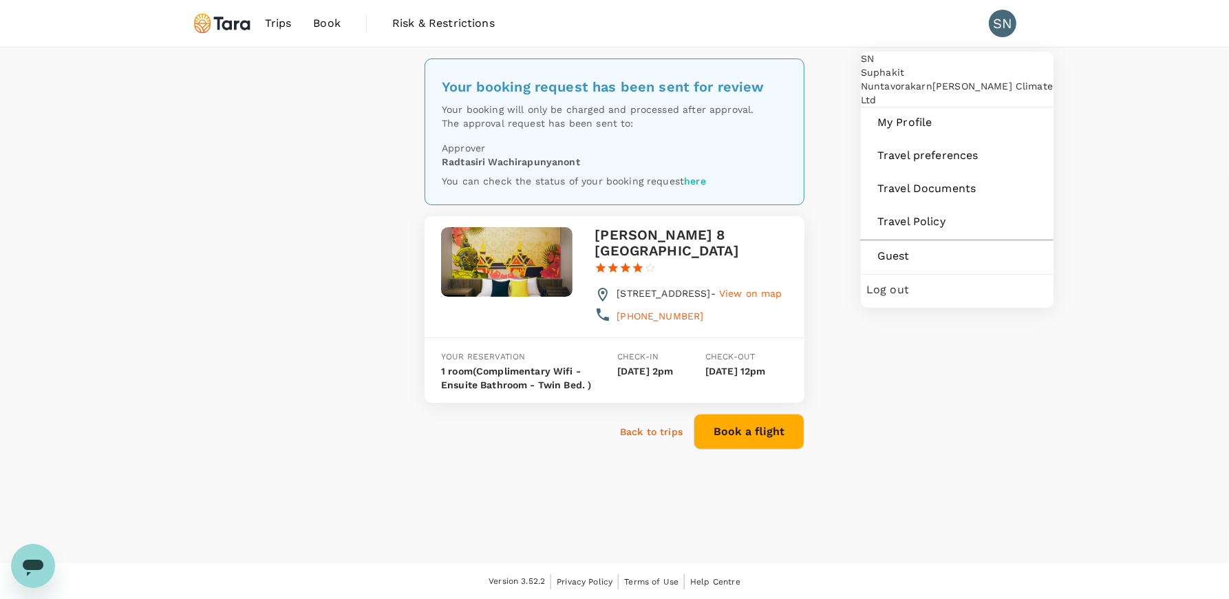
click at [905, 298] on span "Log out" at bounding box center [957, 289] width 182 height 17
